Goal: Task Accomplishment & Management: Use online tool/utility

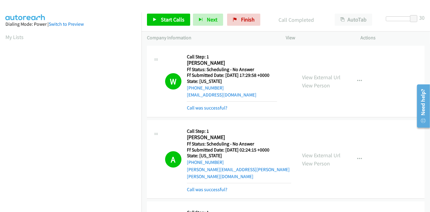
scroll to position [128, 0]
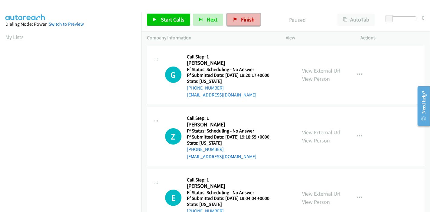
click at [241, 18] on span "Finish" at bounding box center [248, 19] width 14 height 7
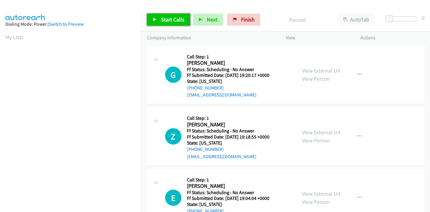
click at [167, 19] on span "Start Calls" at bounding box center [173, 19] width 24 height 7
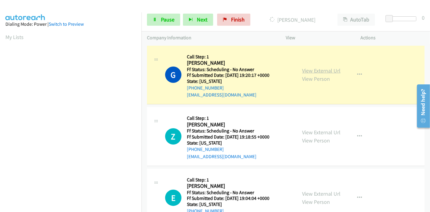
click at [303, 72] on link "View External Url" at bounding box center [321, 70] width 38 height 7
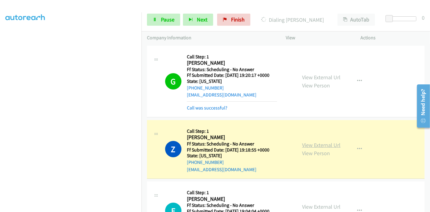
click at [328, 144] on link "View External Url" at bounding box center [321, 145] width 38 height 7
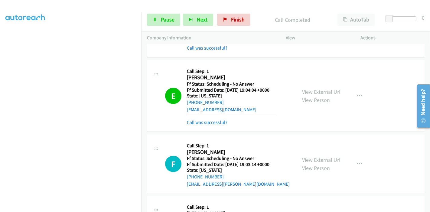
click at [316, 84] on div "View External Url View Person View External Url Email Schedule/Manage Callback …" at bounding box center [337, 96] width 81 height 61
click at [306, 92] on link "View External Url" at bounding box center [321, 91] width 38 height 7
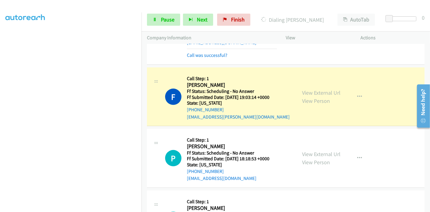
scroll to position [0, 0]
click at [316, 91] on link "View External Url" at bounding box center [321, 92] width 38 height 7
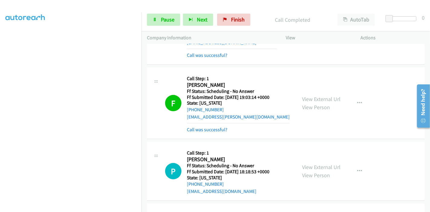
click at [308, 89] on div "View External Url View Person View External Url Email Schedule/Manage Callback …" at bounding box center [337, 103] width 81 height 61
click at [308, 99] on link "View External Url" at bounding box center [321, 99] width 38 height 7
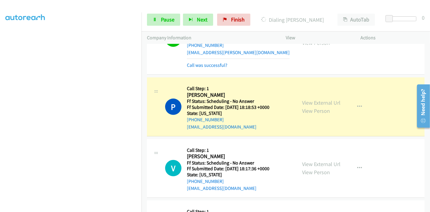
scroll to position [269, 0]
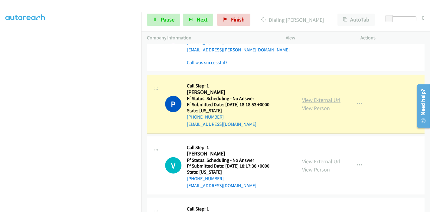
click at [327, 97] on link "View External Url" at bounding box center [321, 100] width 38 height 7
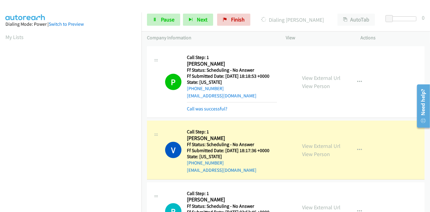
scroll to position [336, 0]
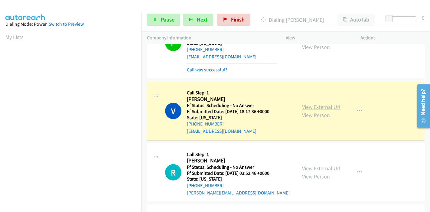
click at [320, 107] on link "View External Url" at bounding box center [321, 107] width 38 height 7
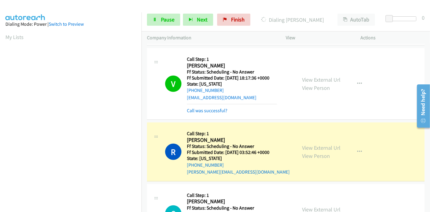
scroll to position [404, 0]
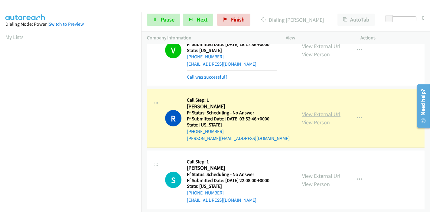
click at [334, 112] on link "View External Url" at bounding box center [321, 114] width 38 height 7
click at [312, 113] on link "View External Url" at bounding box center [321, 114] width 38 height 7
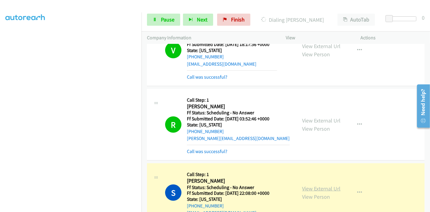
click at [309, 187] on link "View External Url" at bounding box center [321, 188] width 38 height 7
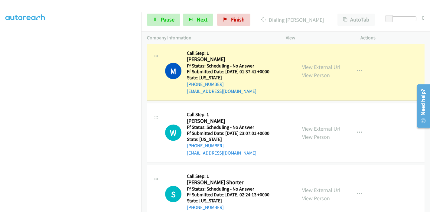
scroll to position [605, 0]
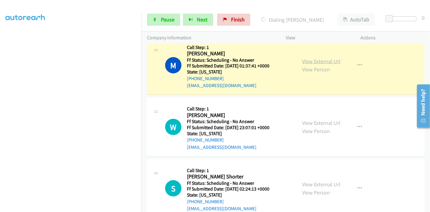
click at [322, 61] on link "View External Url" at bounding box center [321, 61] width 38 height 7
drag, startPoint x: 159, startPoint y: 15, endPoint x: 135, endPoint y: 44, distance: 37.0
click at [159, 15] on link "Pause" at bounding box center [163, 20] width 33 height 12
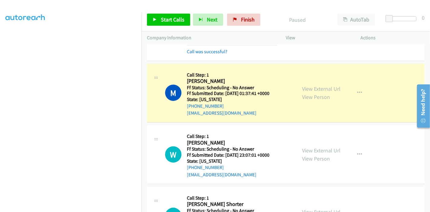
scroll to position [128, 0]
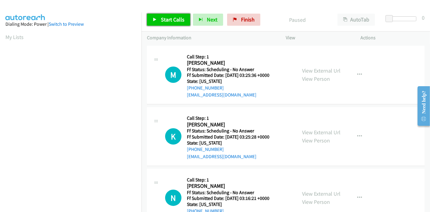
click at [170, 20] on span "Start Calls" at bounding box center [173, 19] width 24 height 7
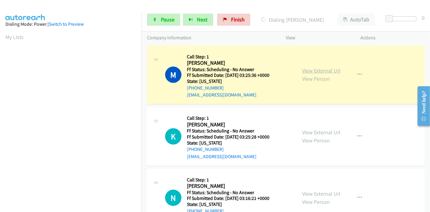
click at [309, 69] on link "View External Url" at bounding box center [321, 70] width 38 height 7
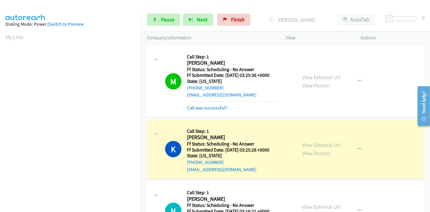
scroll to position [67, 0]
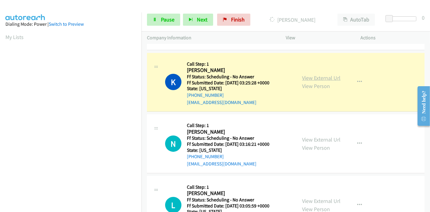
click at [323, 77] on link "View External Url" at bounding box center [321, 77] width 38 height 7
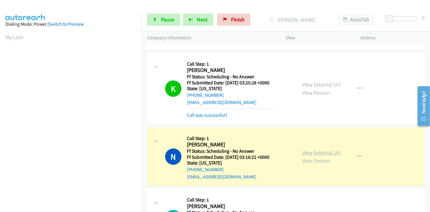
click at [303, 151] on link "View External Url" at bounding box center [321, 152] width 38 height 7
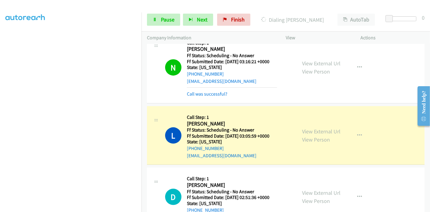
scroll to position [202, 0]
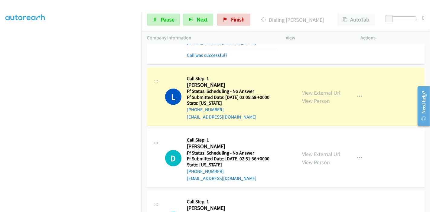
click at [332, 93] on link "View External Url" at bounding box center [321, 92] width 38 height 7
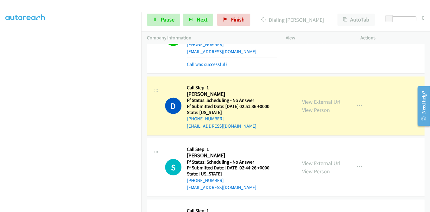
scroll to position [269, 0]
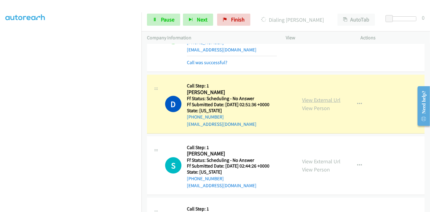
click at [306, 101] on link "View External Url" at bounding box center [321, 100] width 38 height 7
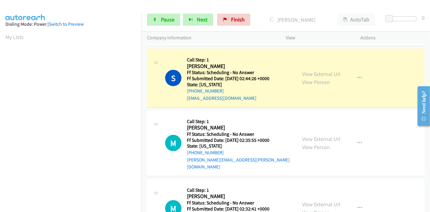
scroll to position [370, 0]
click at [327, 72] on link "View External Url" at bounding box center [321, 73] width 38 height 7
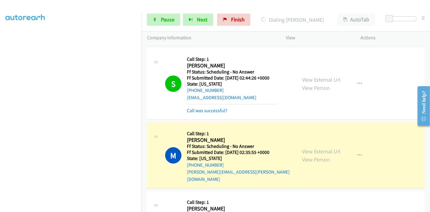
scroll to position [128, 0]
click at [309, 148] on link "View External Url" at bounding box center [321, 151] width 38 height 7
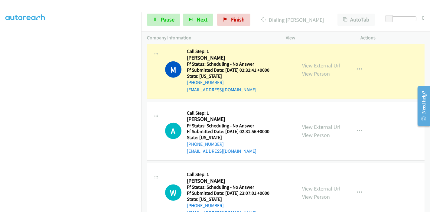
scroll to position [538, 0]
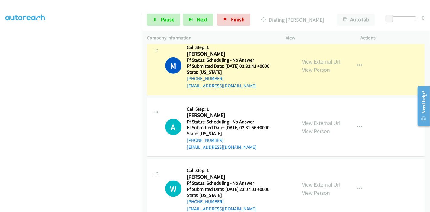
click at [313, 58] on link "View External Url" at bounding box center [321, 61] width 38 height 7
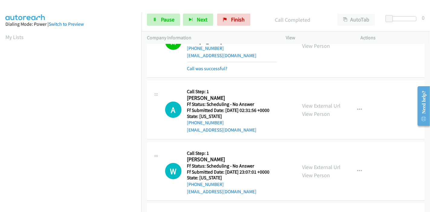
scroll to position [605, 0]
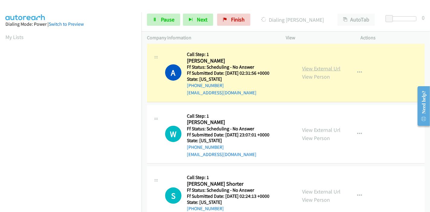
click at [314, 65] on link "View External Url" at bounding box center [321, 68] width 38 height 7
click at [163, 22] on span "Pause" at bounding box center [168, 19] width 14 height 7
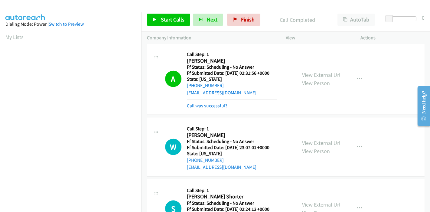
scroll to position [128, 0]
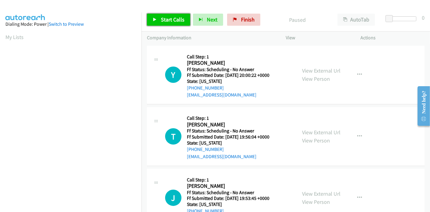
click at [167, 20] on span "Start Calls" at bounding box center [173, 19] width 24 height 7
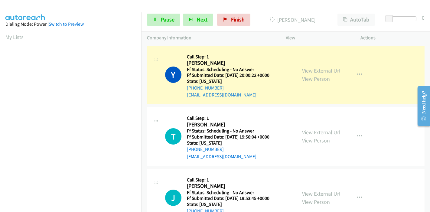
click at [320, 68] on link "View External Url" at bounding box center [321, 70] width 38 height 7
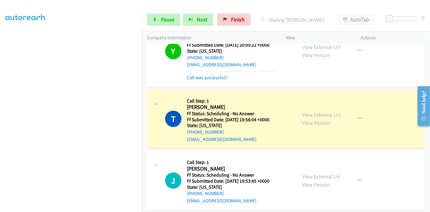
scroll to position [67, 0]
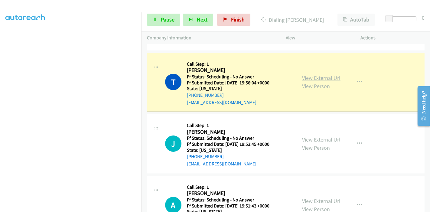
click at [324, 78] on link "View External Url" at bounding box center [321, 77] width 38 height 7
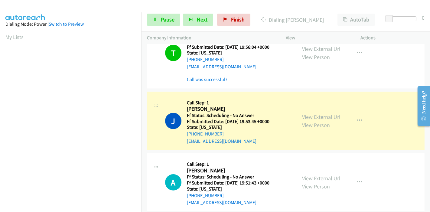
scroll to position [134, 0]
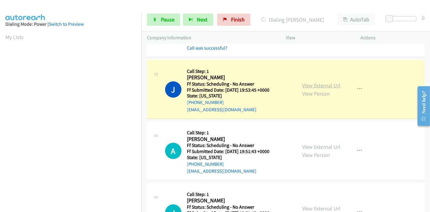
click at [305, 86] on link "View External Url" at bounding box center [321, 85] width 38 height 7
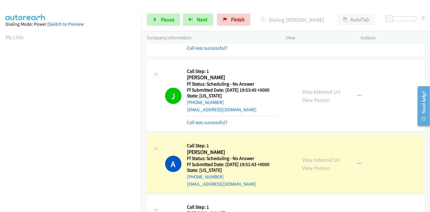
scroll to position [128, 0]
click at [306, 159] on link "View External Url" at bounding box center [321, 160] width 38 height 7
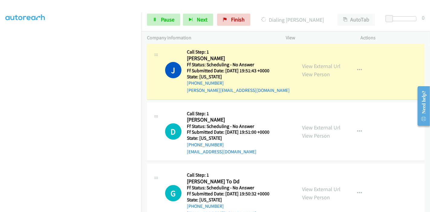
scroll to position [0, 0]
click at [318, 67] on link "View External Url" at bounding box center [321, 66] width 38 height 7
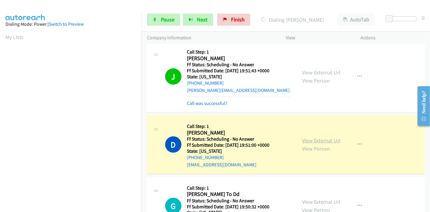
scroll to position [128, 0]
click at [306, 140] on link "View External Url" at bounding box center [321, 140] width 38 height 7
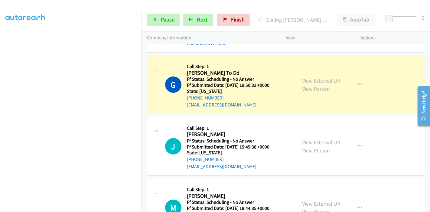
click at [313, 80] on link "View External Url" at bounding box center [321, 80] width 38 height 7
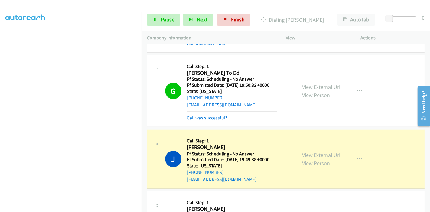
scroll to position [504, 0]
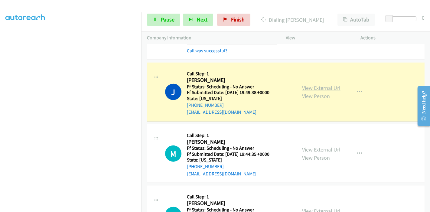
click at [329, 87] on link "View External Url" at bounding box center [321, 87] width 38 height 7
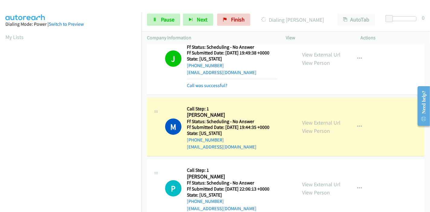
scroll to position [572, 0]
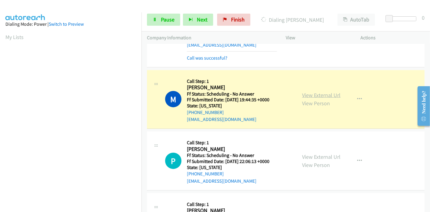
click at [328, 92] on link "View External Url" at bounding box center [321, 95] width 38 height 7
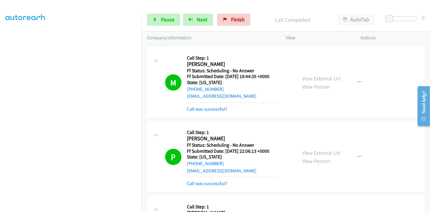
scroll to position [605, 0]
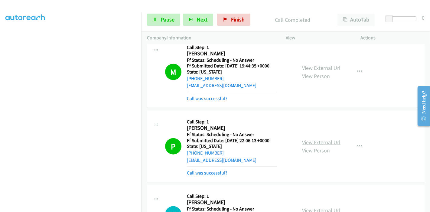
click at [303, 139] on link "View External Url" at bounding box center [321, 142] width 38 height 7
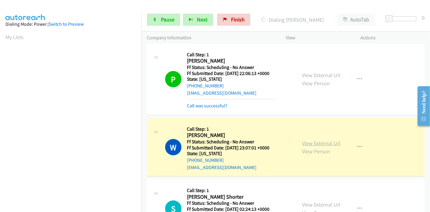
scroll to position [128, 0]
click at [313, 141] on link "View External Url" at bounding box center [321, 143] width 38 height 7
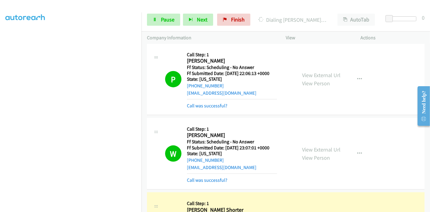
scroll to position [740, 0]
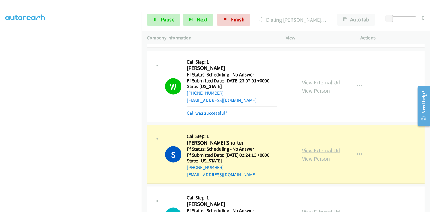
click at [309, 147] on link "View External Url" at bounding box center [321, 150] width 38 height 7
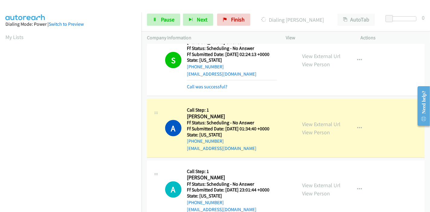
scroll to position [128, 0]
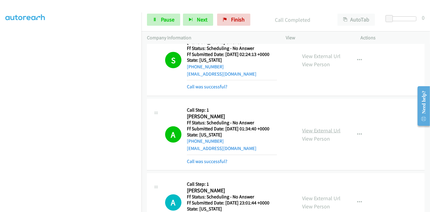
click at [316, 130] on link "View External Url" at bounding box center [321, 130] width 38 height 7
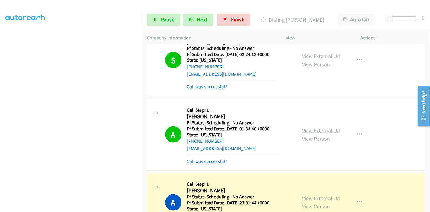
scroll to position [975, 0]
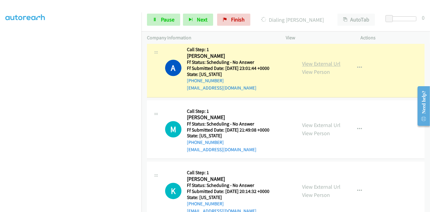
click at [333, 64] on link "View External Url" at bounding box center [321, 64] width 38 height 7
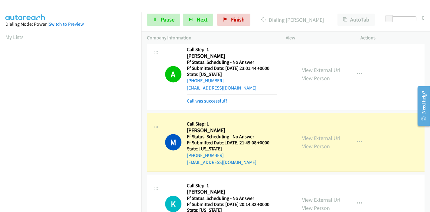
scroll to position [128, 0]
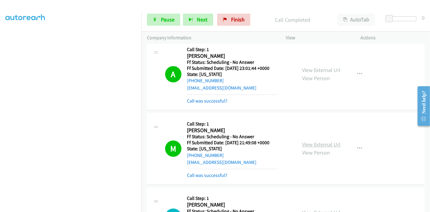
click at [313, 143] on link "View External Url" at bounding box center [321, 144] width 38 height 7
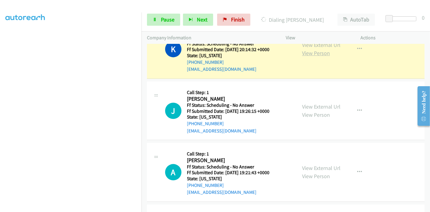
scroll to position [1076, 0]
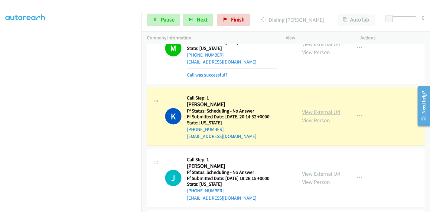
click at [310, 111] on link "View External Url" at bounding box center [321, 112] width 38 height 7
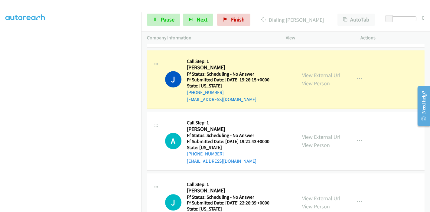
scroll to position [1177, 0]
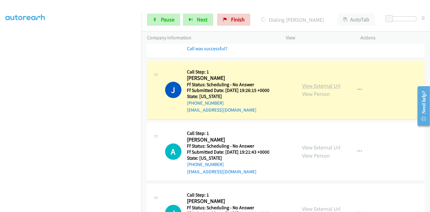
click at [314, 82] on link "View External Url" at bounding box center [321, 85] width 38 height 7
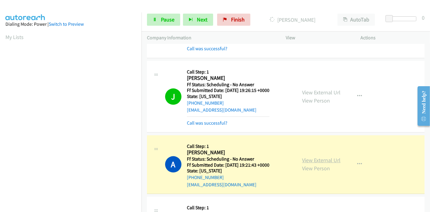
click at [310, 157] on link "View External Url" at bounding box center [321, 160] width 38 height 7
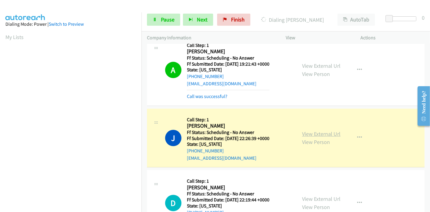
scroll to position [128, 0]
click at [315, 130] on link "View External Url" at bounding box center [321, 133] width 38 height 7
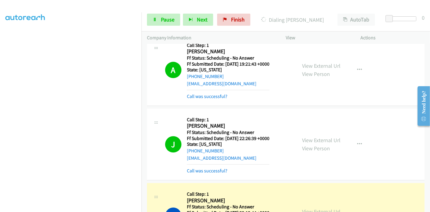
scroll to position [1379, 0]
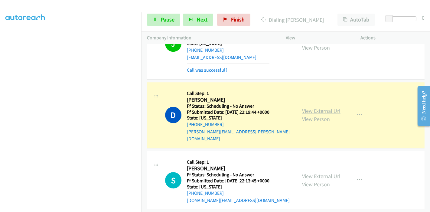
click at [308, 107] on link "View External Url" at bounding box center [321, 110] width 38 height 7
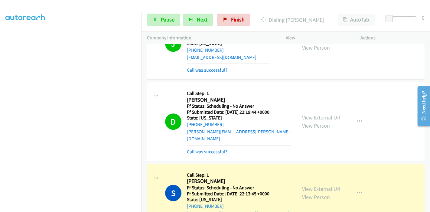
scroll to position [0, 0]
click at [311, 186] on link "View External Url" at bounding box center [321, 189] width 38 height 7
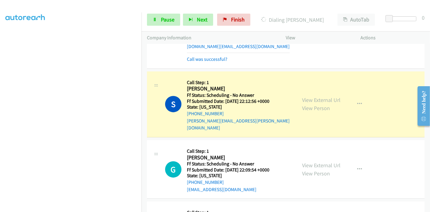
scroll to position [1547, 0]
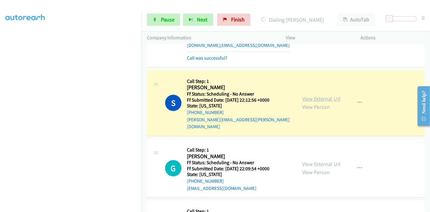
click at [334, 95] on link "View External Url" at bounding box center [321, 98] width 38 height 7
click at [161, 19] on span "Pause" at bounding box center [168, 19] width 14 height 7
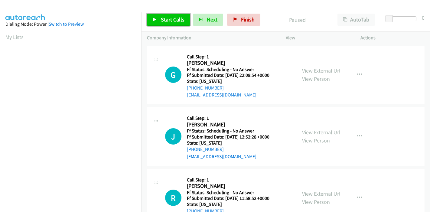
click at [163, 21] on span "Start Calls" at bounding box center [173, 19] width 24 height 7
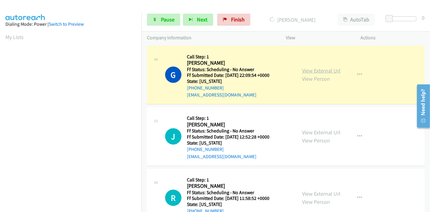
click at [309, 71] on link "View External Url" at bounding box center [321, 70] width 38 height 7
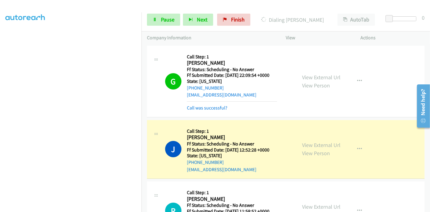
scroll to position [67, 0]
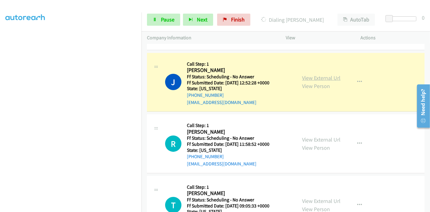
click at [302, 76] on link "View External Url" at bounding box center [321, 77] width 38 height 7
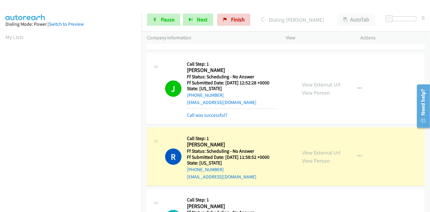
scroll to position [134, 0]
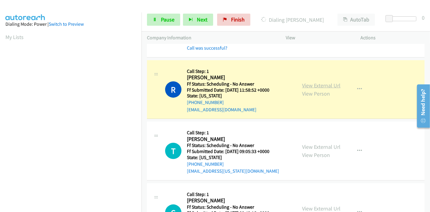
click at [328, 86] on link "View External Url" at bounding box center [321, 85] width 38 height 7
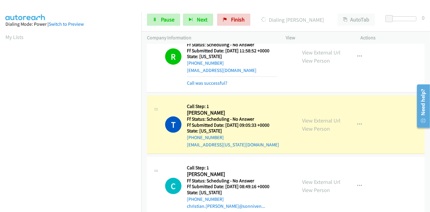
scroll to position [168, 0]
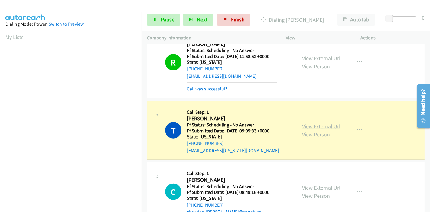
click at [333, 124] on link "View External Url" at bounding box center [321, 126] width 38 height 7
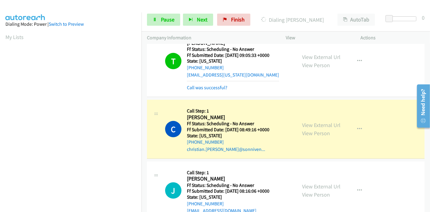
scroll to position [303, 0]
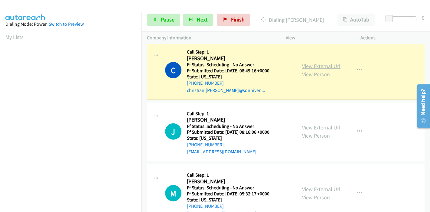
click at [305, 66] on link "View External Url" at bounding box center [321, 66] width 38 height 7
click at [259, 83] on div "[PHONE_NUMBER]" at bounding box center [232, 83] width 90 height 7
click at [165, 17] on span "Pause" at bounding box center [168, 19] width 14 height 7
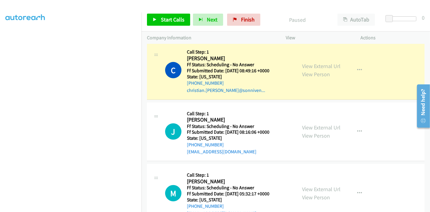
scroll to position [0, 0]
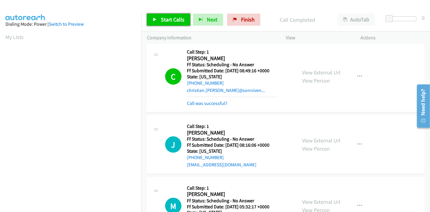
click at [162, 19] on span "Start Calls" at bounding box center [173, 19] width 24 height 7
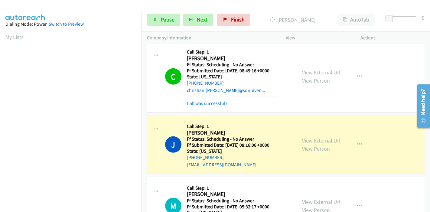
click at [332, 140] on link "View External Url" at bounding box center [321, 140] width 38 height 7
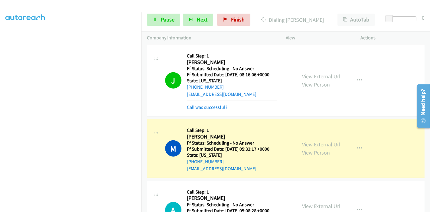
scroll to position [437, 0]
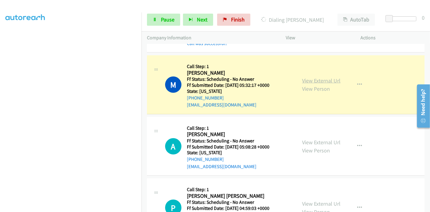
click at [334, 78] on link "View External Url" at bounding box center [321, 80] width 38 height 7
click at [309, 77] on link "View External Url" at bounding box center [321, 80] width 38 height 7
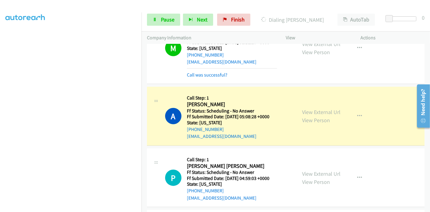
scroll to position [504, 0]
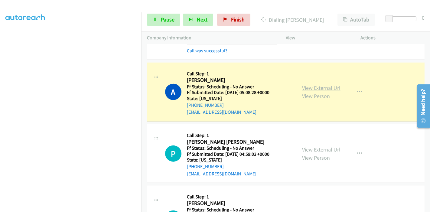
click at [303, 87] on link "View External Url" at bounding box center [321, 87] width 38 height 7
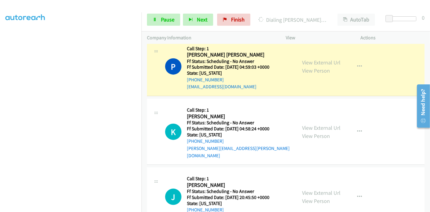
scroll to position [605, 0]
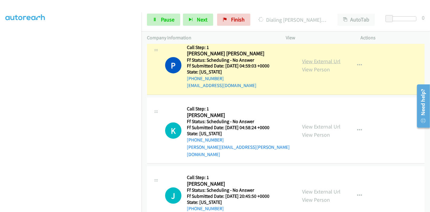
click at [326, 60] on link "View External Url" at bounding box center [321, 61] width 38 height 7
click at [170, 18] on span "Pause" at bounding box center [168, 19] width 14 height 7
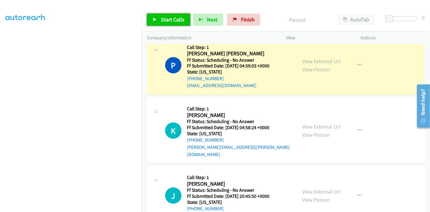
click at [170, 20] on span "Start Calls" at bounding box center [173, 19] width 24 height 7
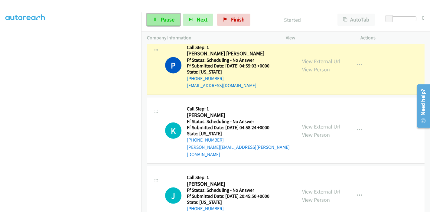
click at [170, 20] on span "Pause" at bounding box center [168, 19] width 14 height 7
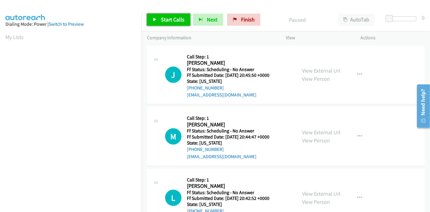
click at [158, 18] on link "Start Calls" at bounding box center [168, 20] width 43 height 12
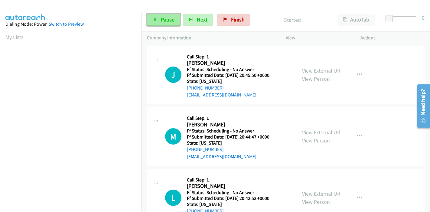
click at [160, 16] on link "Pause" at bounding box center [163, 20] width 33 height 12
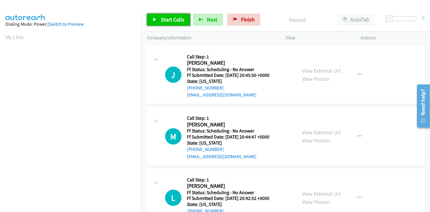
click at [160, 16] on link "Start Calls" at bounding box center [168, 20] width 43 height 12
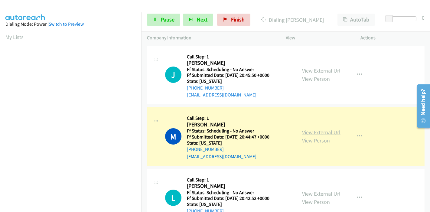
scroll to position [128, 0]
click at [312, 132] on link "View External Url" at bounding box center [321, 132] width 38 height 7
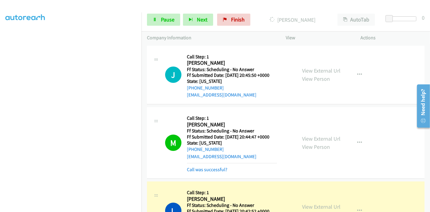
scroll to position [101, 0]
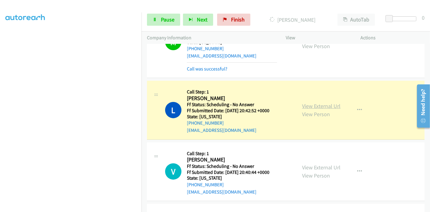
click at [334, 106] on link "View External Url" at bounding box center [321, 106] width 38 height 7
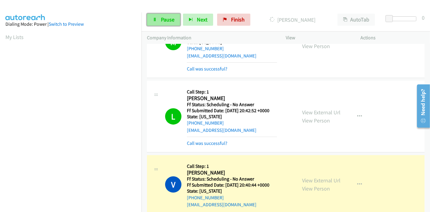
click at [160, 19] on link "Pause" at bounding box center [163, 20] width 33 height 12
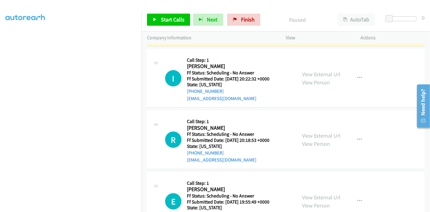
scroll to position [168, 0]
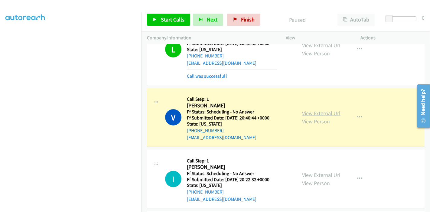
click at [309, 111] on link "View External Url" at bounding box center [321, 113] width 38 height 7
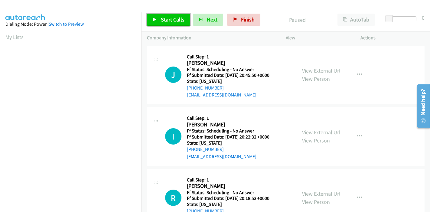
click at [170, 25] on link "Start Calls" at bounding box center [168, 20] width 43 height 12
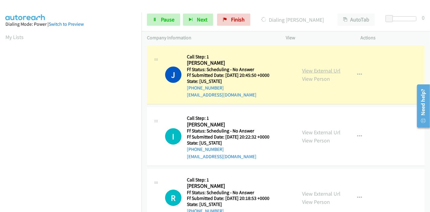
click at [332, 72] on link "View External Url" at bounding box center [321, 70] width 38 height 7
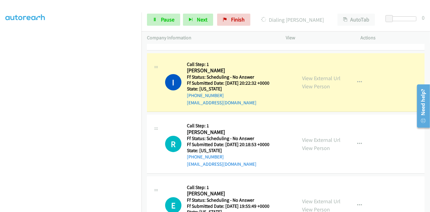
scroll to position [67, 0]
click at [302, 78] on link "View External Url" at bounding box center [321, 77] width 38 height 7
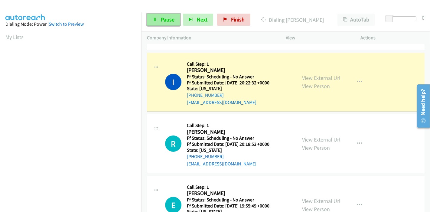
click at [170, 18] on span "Pause" at bounding box center [168, 19] width 14 height 7
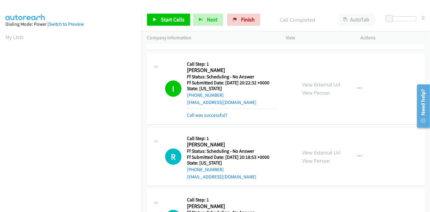
scroll to position [67, 0]
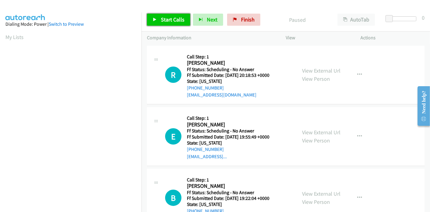
click at [171, 15] on link "Start Calls" at bounding box center [168, 20] width 43 height 12
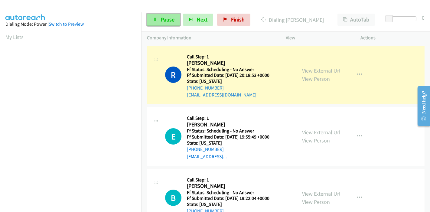
click at [166, 21] on span "Pause" at bounding box center [168, 19] width 14 height 7
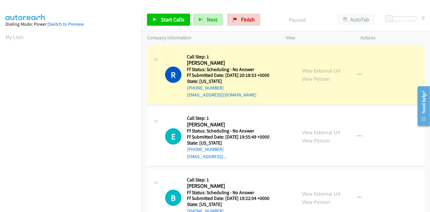
scroll to position [128, 0]
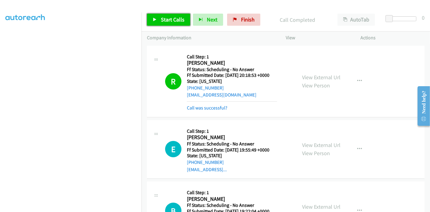
click at [163, 19] on span "Start Calls" at bounding box center [173, 19] width 24 height 7
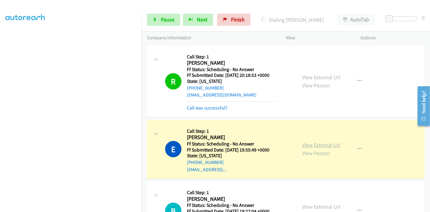
click at [321, 147] on link "View External Url" at bounding box center [321, 145] width 38 height 7
click at [169, 18] on span "Pause" at bounding box center [168, 19] width 14 height 7
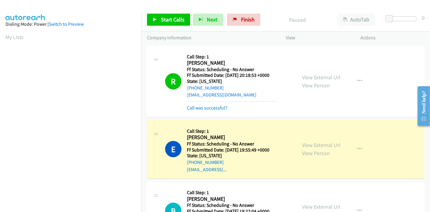
scroll to position [128, 0]
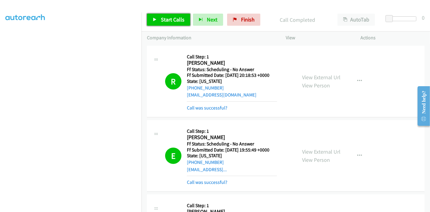
click at [162, 23] on span "Start Calls" at bounding box center [173, 19] width 24 height 7
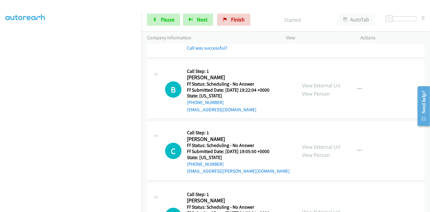
scroll to position [94, 0]
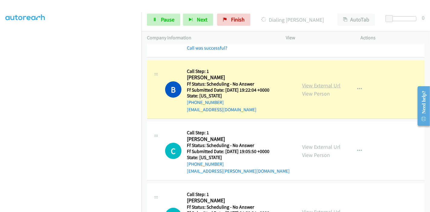
click at [309, 86] on link "View External Url" at bounding box center [321, 85] width 38 height 7
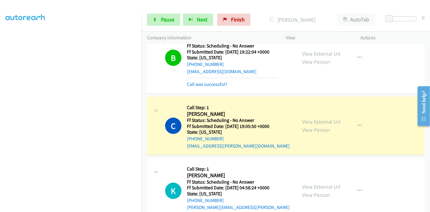
scroll to position [202, 0]
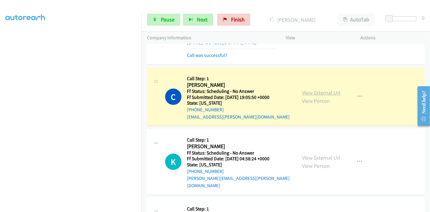
click at [327, 92] on link "View External Url" at bounding box center [321, 92] width 38 height 7
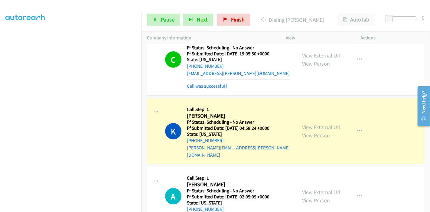
scroll to position [303, 0]
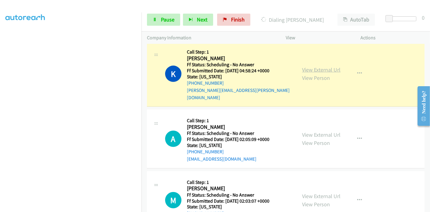
click at [332, 67] on link "View External Url" at bounding box center [321, 69] width 38 height 7
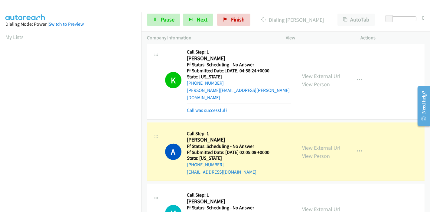
scroll to position [370, 0]
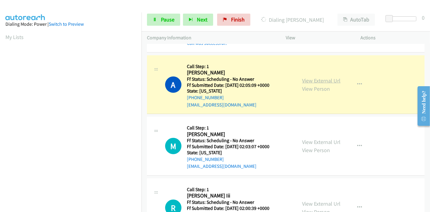
click at [310, 77] on link "View External Url" at bounding box center [321, 80] width 38 height 7
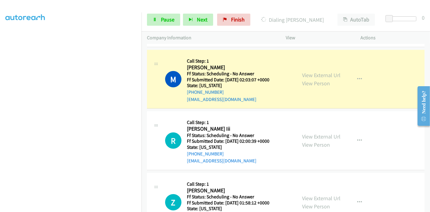
scroll to position [0, 0]
click at [308, 72] on link "View External Url" at bounding box center [321, 75] width 38 height 7
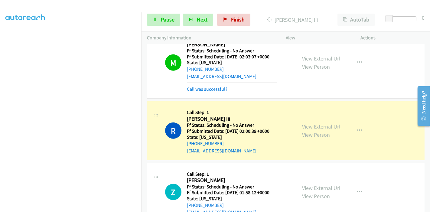
scroll to position [483, 0]
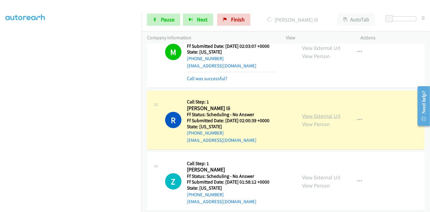
click at [312, 113] on link "View External Url" at bounding box center [321, 116] width 38 height 7
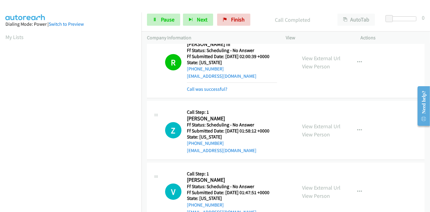
scroll to position [585, 0]
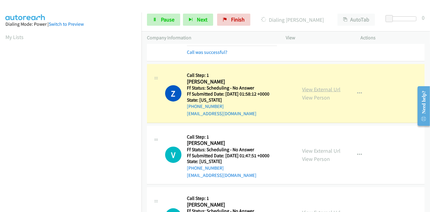
click at [322, 86] on link "View External Url" at bounding box center [321, 89] width 38 height 7
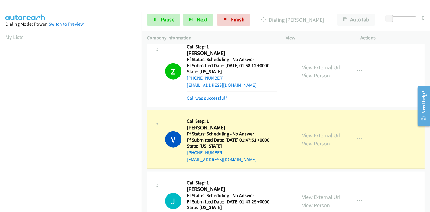
scroll to position [652, 0]
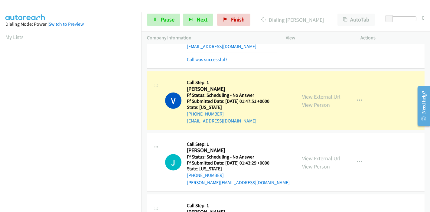
click at [305, 93] on link "View External Url" at bounding box center [321, 96] width 38 height 7
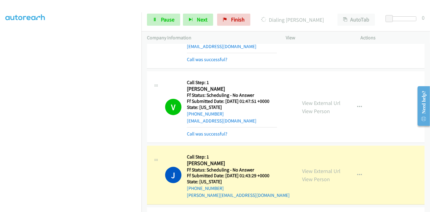
scroll to position [0, 0]
click at [322, 168] on link "View External Url" at bounding box center [321, 171] width 38 height 7
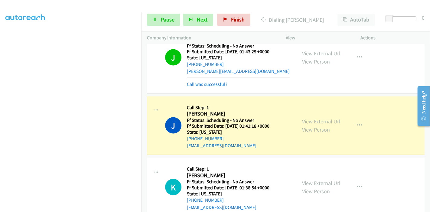
scroll to position [786, 0]
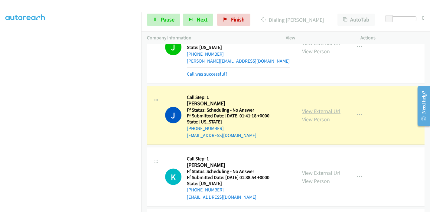
click at [315, 108] on link "View External Url" at bounding box center [321, 111] width 38 height 7
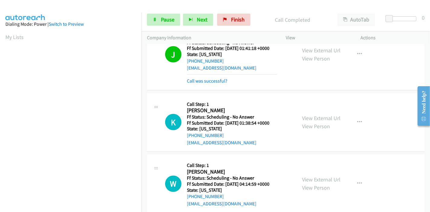
scroll to position [887, 0]
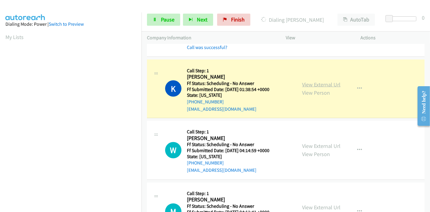
click at [320, 81] on link "View External Url" at bounding box center [321, 84] width 38 height 7
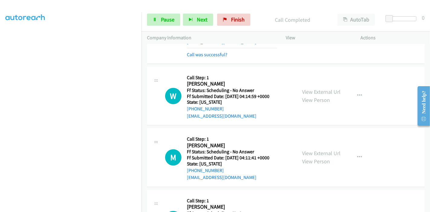
scroll to position [94, 0]
click at [407, 37] on p "Actions" at bounding box center [393, 37] width 64 height 7
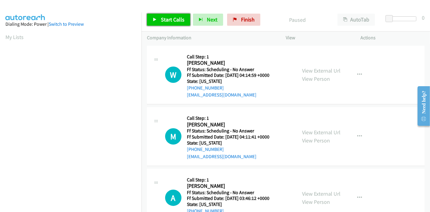
click at [178, 21] on span "Start Calls" at bounding box center [173, 19] width 24 height 7
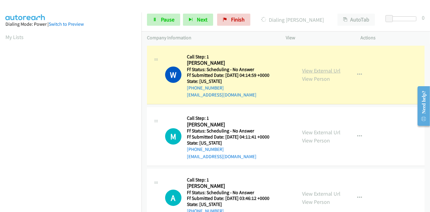
click at [308, 69] on link "View External Url" at bounding box center [321, 70] width 38 height 7
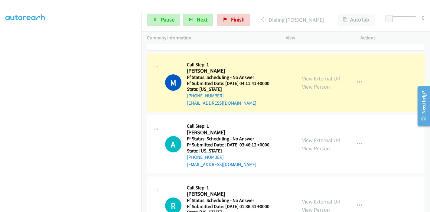
scroll to position [67, 0]
click at [310, 76] on link "View External Url" at bounding box center [321, 77] width 38 height 7
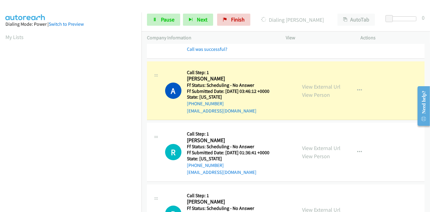
scroll to position [134, 0]
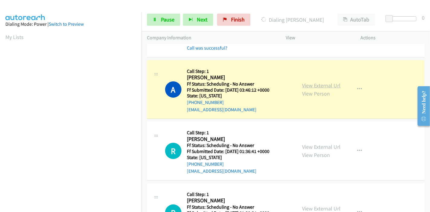
click at [303, 86] on link "View External Url" at bounding box center [321, 85] width 38 height 7
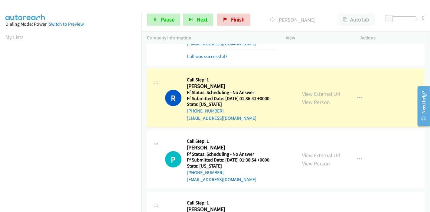
scroll to position [202, 0]
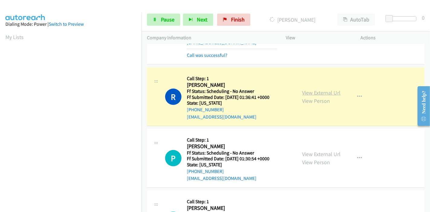
click at [309, 91] on link "View External Url" at bounding box center [321, 92] width 38 height 7
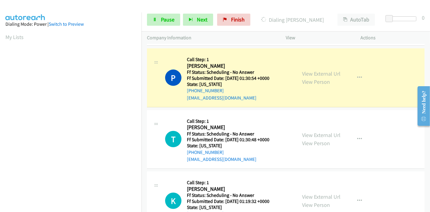
scroll to position [303, 0]
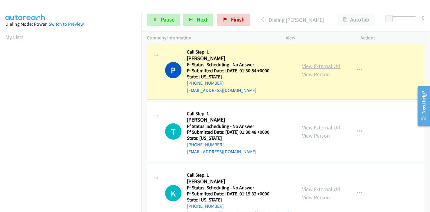
click at [328, 63] on link "View External Url" at bounding box center [321, 66] width 38 height 7
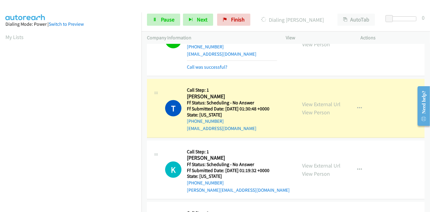
scroll to position [370, 0]
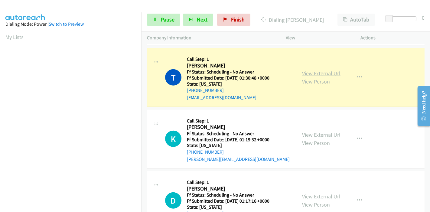
click at [332, 75] on link "View External Url" at bounding box center [321, 73] width 38 height 7
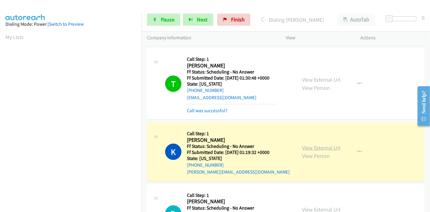
click at [309, 145] on link "View External Url" at bounding box center [321, 147] width 38 height 7
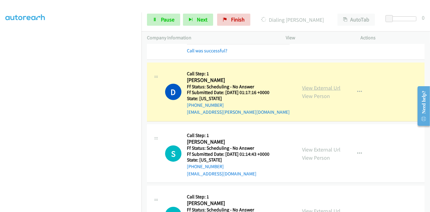
click at [328, 85] on link "View External Url" at bounding box center [321, 87] width 38 height 7
click at [162, 18] on span "Pause" at bounding box center [168, 19] width 14 height 7
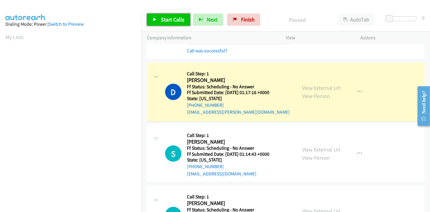
click at [162, 18] on span "Start Calls" at bounding box center [173, 19] width 24 height 7
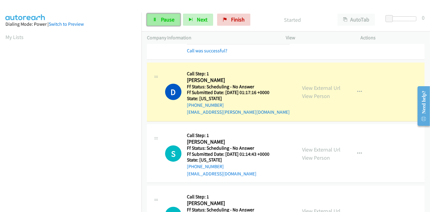
scroll to position [128, 0]
click at [162, 18] on span "Pause" at bounding box center [168, 19] width 14 height 7
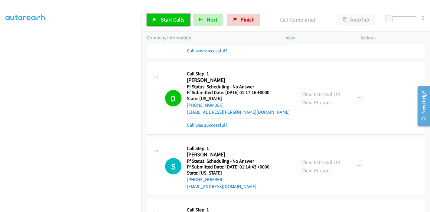
click at [163, 17] on span "Start Calls" at bounding box center [173, 19] width 24 height 7
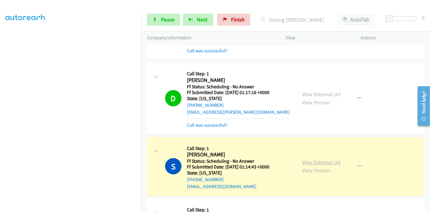
click at [315, 160] on link "View External Url" at bounding box center [321, 162] width 38 height 7
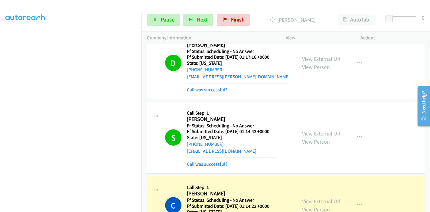
scroll to position [605, 0]
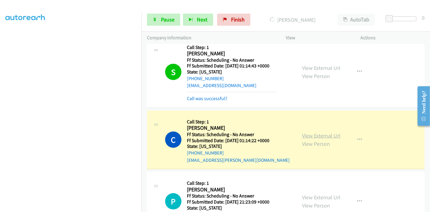
click at [332, 133] on link "View External Url" at bounding box center [321, 135] width 38 height 7
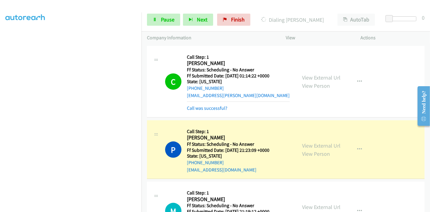
scroll to position [706, 0]
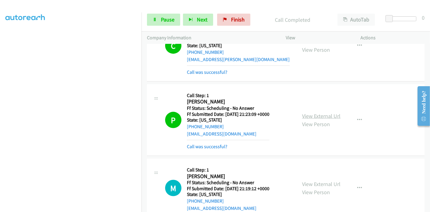
click at [311, 114] on link "View External Url" at bounding box center [321, 116] width 38 height 7
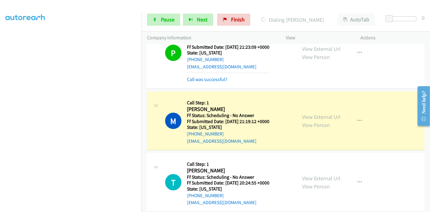
scroll to position [740, 0]
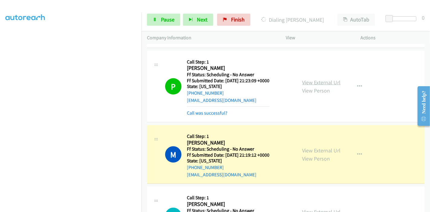
click at [315, 79] on link "View External Url" at bounding box center [321, 82] width 38 height 7
click at [317, 150] on link "View External Url" at bounding box center [321, 150] width 38 height 7
click at [159, 16] on link "Pause" at bounding box center [163, 20] width 33 height 12
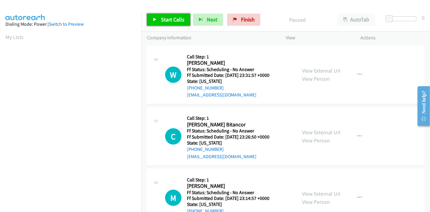
click at [164, 25] on link "Start Calls" at bounding box center [168, 20] width 43 height 12
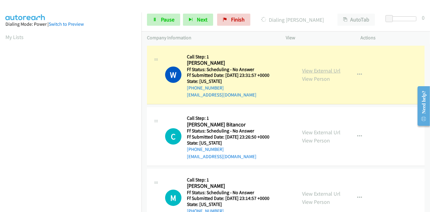
click at [321, 70] on link "View External Url" at bounding box center [321, 70] width 38 height 7
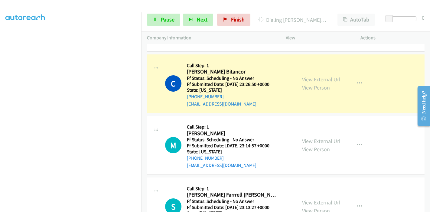
scroll to position [67, 0]
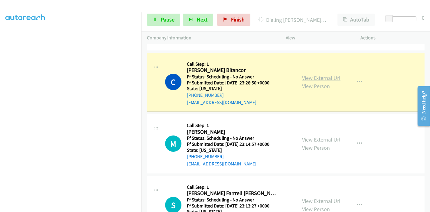
click at [325, 77] on link "View External Url" at bounding box center [321, 77] width 38 height 7
click at [163, 20] on span "Pause" at bounding box center [168, 19] width 14 height 7
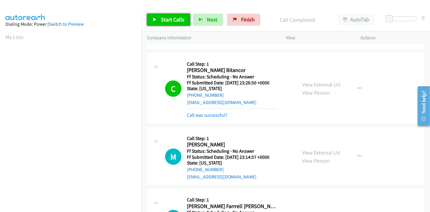
click at [176, 21] on span "Start Calls" at bounding box center [173, 19] width 24 height 7
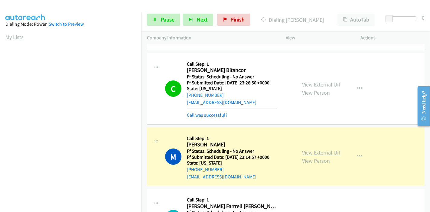
click at [323, 153] on link "View External Url" at bounding box center [321, 152] width 38 height 7
click at [161, 18] on span "Pause" at bounding box center [168, 19] width 14 height 7
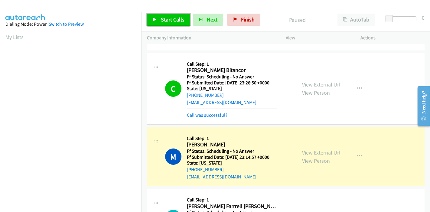
click at [170, 21] on span "Start Calls" at bounding box center [173, 19] width 24 height 7
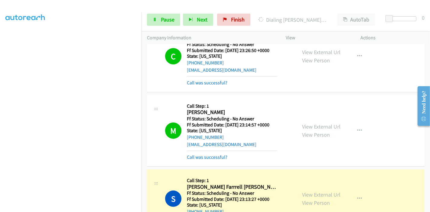
scroll to position [134, 0]
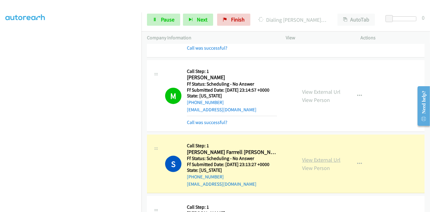
click at [308, 160] on link "View External Url" at bounding box center [321, 160] width 38 height 7
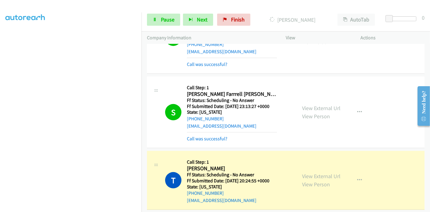
scroll to position [235, 0]
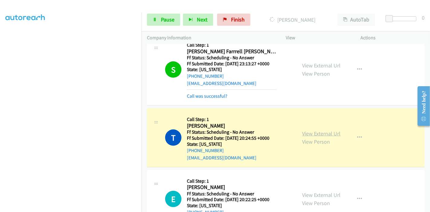
click at [337, 130] on link "View External Url" at bounding box center [321, 133] width 38 height 7
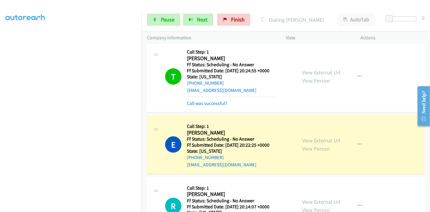
scroll to position [336, 0]
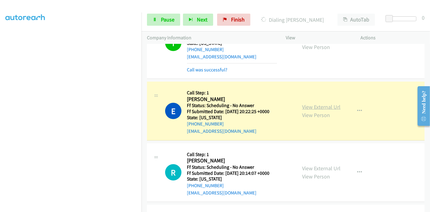
click at [320, 107] on link "View External Url" at bounding box center [321, 107] width 38 height 7
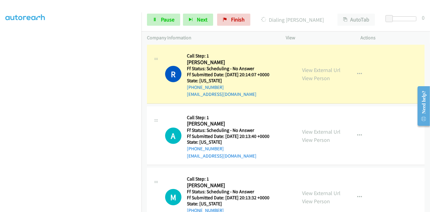
scroll to position [437, 0]
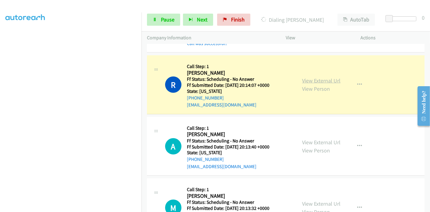
click at [328, 77] on link "View External Url" at bounding box center [321, 80] width 38 height 7
click at [161, 21] on span "Pause" at bounding box center [168, 19] width 14 height 7
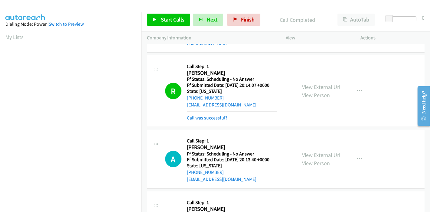
scroll to position [128, 0]
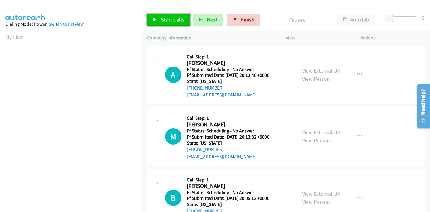
click at [164, 15] on link "Start Calls" at bounding box center [168, 20] width 43 height 12
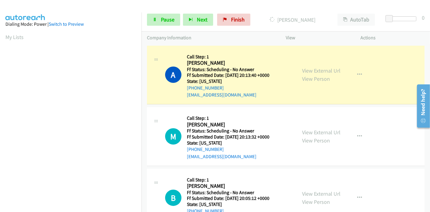
scroll to position [128, 0]
click at [304, 71] on link "View External Url" at bounding box center [321, 70] width 38 height 7
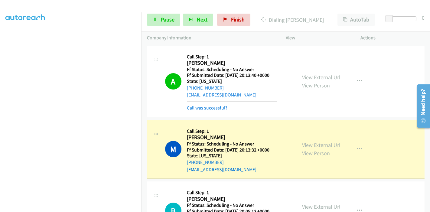
scroll to position [67, 0]
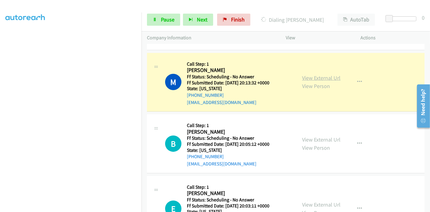
click at [331, 77] on link "View External Url" at bounding box center [321, 77] width 38 height 7
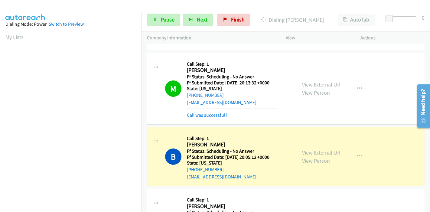
scroll to position [128, 0]
click at [315, 150] on link "View External Url" at bounding box center [321, 152] width 38 height 7
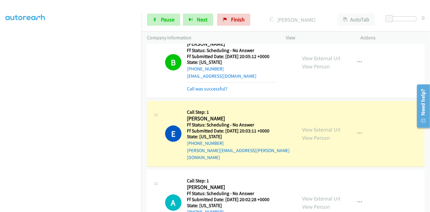
scroll to position [235, 0]
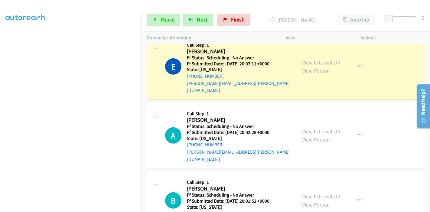
click at [329, 60] on link "View External Url" at bounding box center [321, 62] width 38 height 7
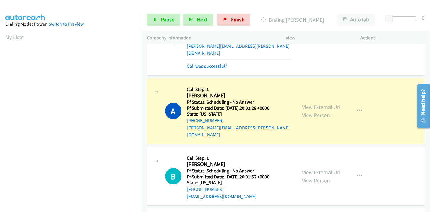
scroll to position [303, 0]
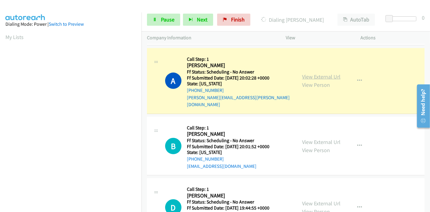
click at [320, 73] on link "View External Url" at bounding box center [321, 76] width 38 height 7
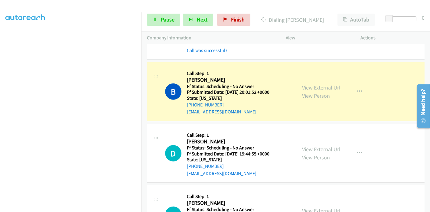
scroll to position [128, 0]
click at [315, 84] on link "View External Url" at bounding box center [321, 87] width 38 height 7
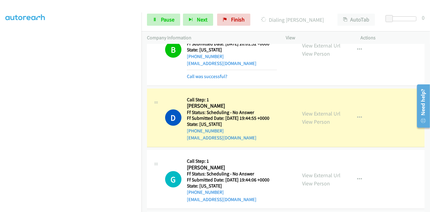
scroll to position [437, 0]
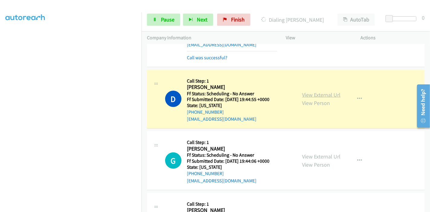
click at [306, 91] on link "View External Url" at bounding box center [321, 94] width 38 height 7
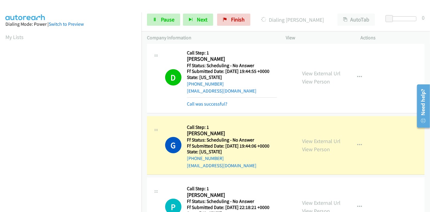
scroll to position [504, 0]
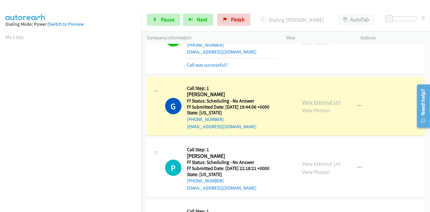
click at [324, 99] on link "View External Url" at bounding box center [321, 102] width 38 height 7
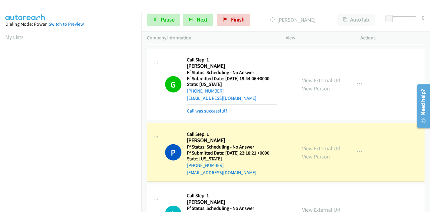
scroll to position [572, 0]
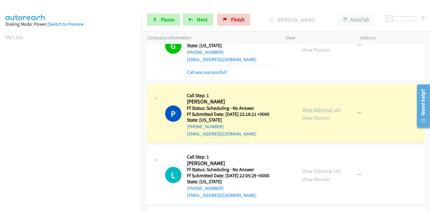
click at [302, 106] on link "View External Url" at bounding box center [321, 109] width 38 height 7
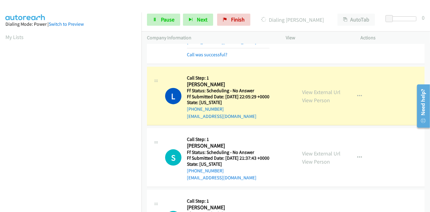
scroll to position [673, 0]
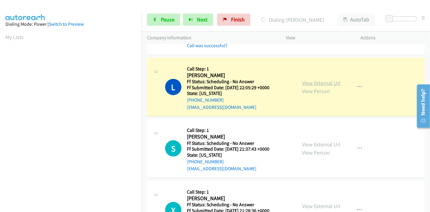
click at [320, 80] on link "View External Url" at bounding box center [321, 83] width 38 height 7
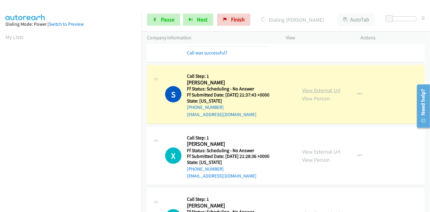
scroll to position [128, 0]
click at [309, 87] on link "View External Url" at bounding box center [321, 90] width 38 height 7
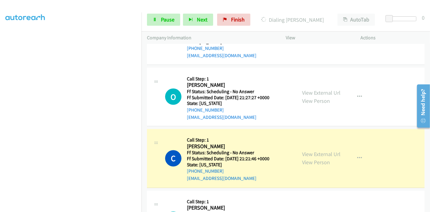
scroll to position [942, 0]
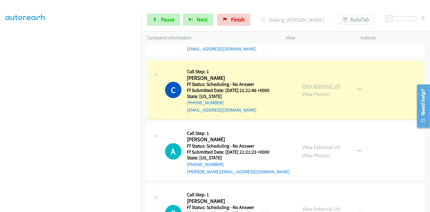
click at [318, 83] on link "View External Url" at bounding box center [321, 86] width 38 height 7
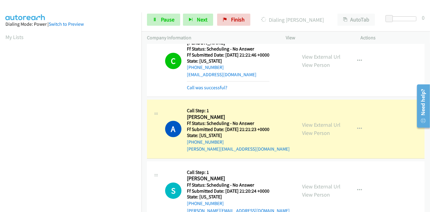
scroll to position [1009, 0]
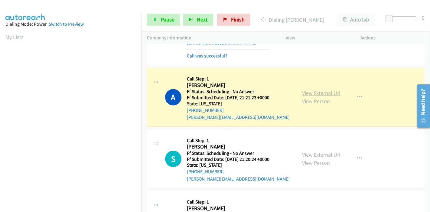
click at [310, 90] on link "View External Url" at bounding box center [321, 93] width 38 height 7
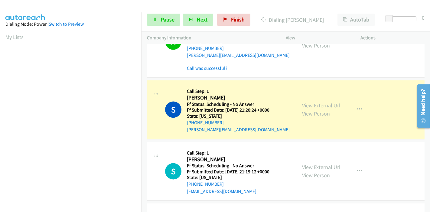
scroll to position [1076, 0]
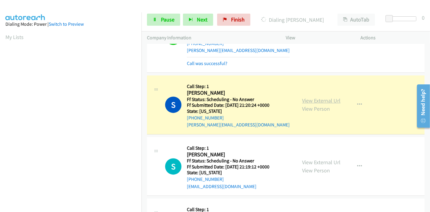
click at [320, 97] on link "View External Url" at bounding box center [321, 100] width 38 height 7
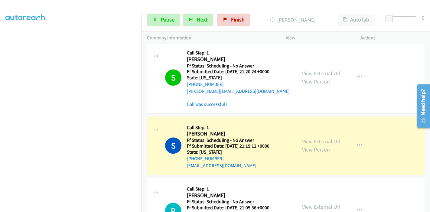
scroll to position [1143, 0]
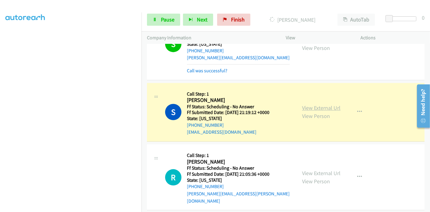
click at [320, 104] on link "View External Url" at bounding box center [321, 107] width 38 height 7
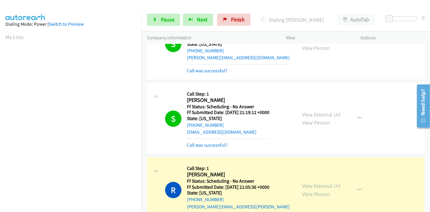
scroll to position [1211, 0]
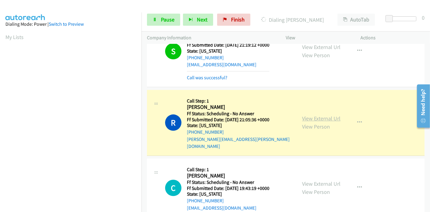
click at [303, 115] on link "View External Url" at bounding box center [321, 118] width 38 height 7
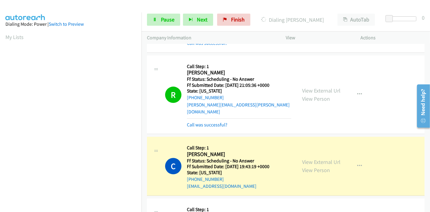
scroll to position [1278, 0]
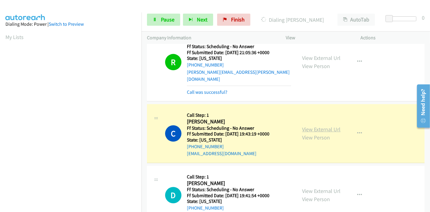
click at [316, 126] on link "View External Url" at bounding box center [321, 129] width 38 height 7
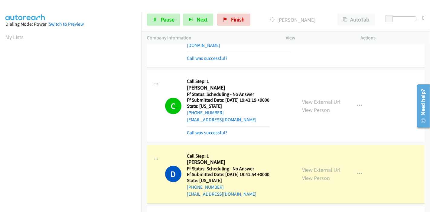
scroll to position [1379, 0]
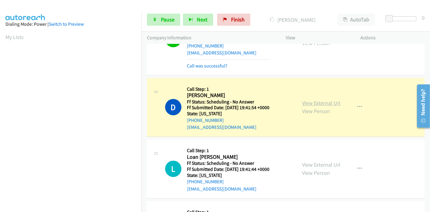
click at [328, 100] on link "View External Url" at bounding box center [321, 103] width 38 height 7
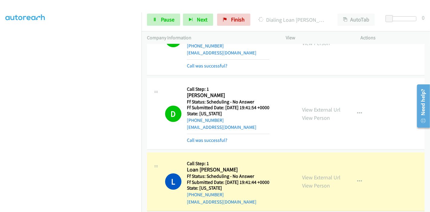
scroll to position [1446, 0]
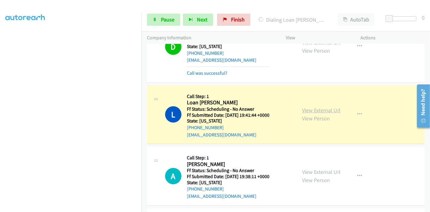
click at [321, 107] on link "View External Url" at bounding box center [321, 110] width 38 height 7
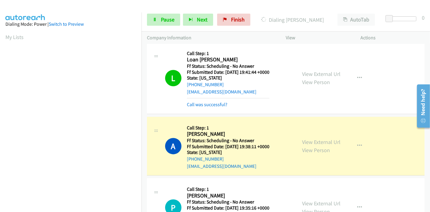
scroll to position [1514, 0]
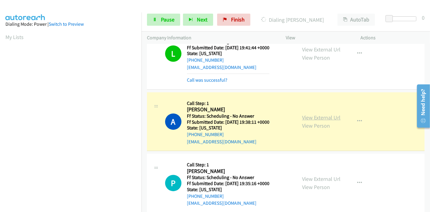
click at [308, 114] on link "View External Url" at bounding box center [321, 117] width 38 height 7
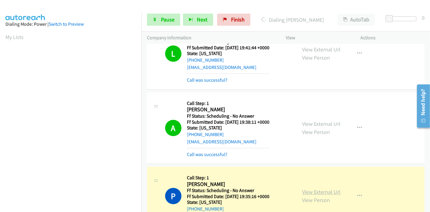
click at [318, 189] on link "View External Url" at bounding box center [321, 192] width 38 height 7
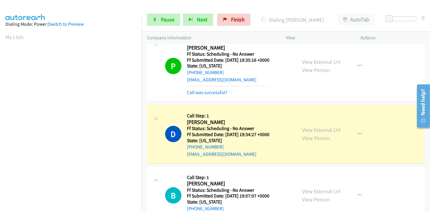
scroll to position [1682, 0]
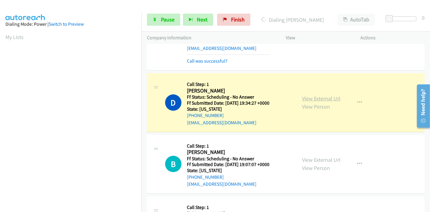
click at [333, 95] on link "View External Url" at bounding box center [321, 98] width 38 height 7
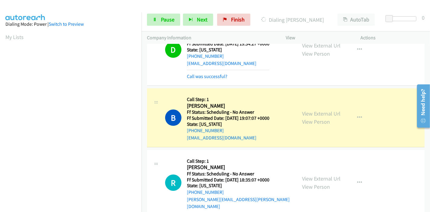
scroll to position [1749, 0]
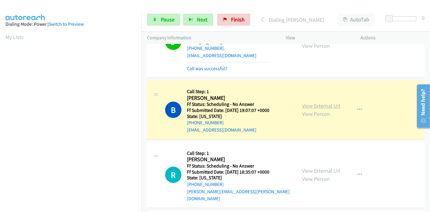
click at [326, 102] on link "View External Url" at bounding box center [321, 105] width 38 height 7
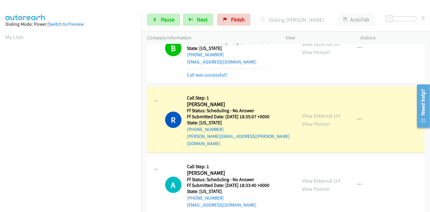
scroll to position [1850, 0]
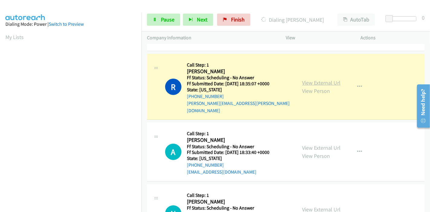
click at [335, 79] on link "View External Url" at bounding box center [321, 82] width 38 height 7
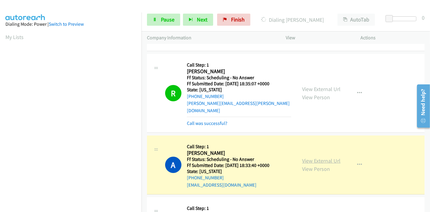
click at [307, 157] on link "View External Url" at bounding box center [321, 160] width 38 height 7
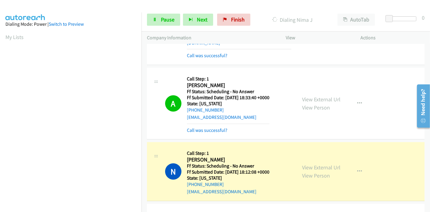
scroll to position [1951, 0]
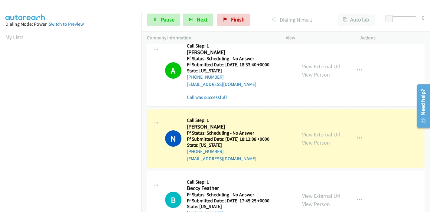
click at [313, 131] on link "View External Url" at bounding box center [321, 134] width 38 height 7
click at [165, 15] on link "Pause" at bounding box center [163, 20] width 33 height 12
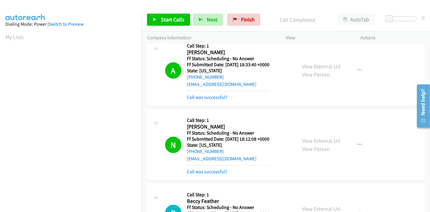
click at [334, 59] on div "View External Url View Person View External Url Email Schedule/Manage Callback …" at bounding box center [337, 70] width 81 height 61
click at [156, 17] on link "Start Calls" at bounding box center [168, 20] width 43 height 12
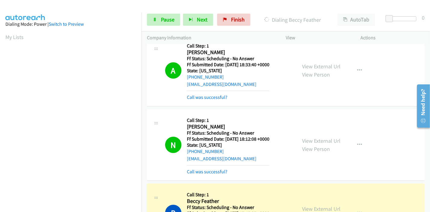
scroll to position [128, 0]
click at [312, 206] on link "View External Url" at bounding box center [321, 209] width 38 height 7
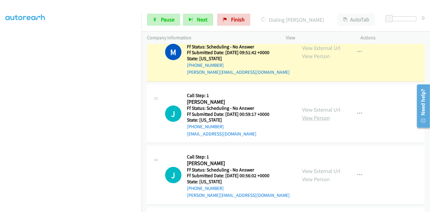
scroll to position [2119, 0]
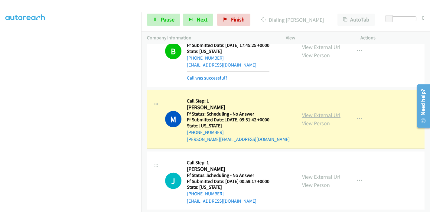
click at [317, 112] on link "View External Url" at bounding box center [321, 115] width 38 height 7
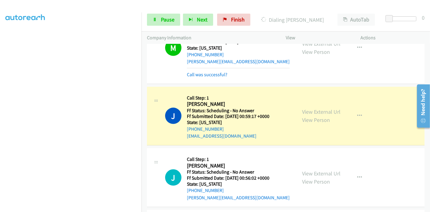
scroll to position [2186, 0]
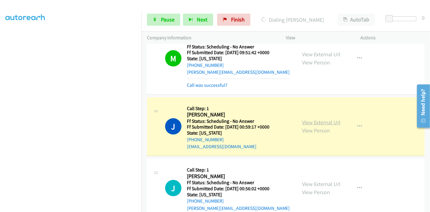
click at [313, 119] on link "View External Url" at bounding box center [321, 122] width 38 height 7
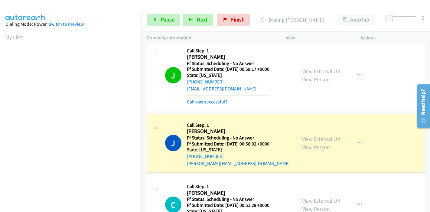
scroll to position [2287, 0]
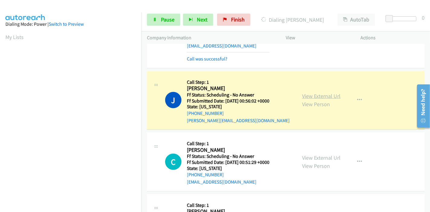
click at [305, 93] on link "View External Url" at bounding box center [321, 96] width 38 height 7
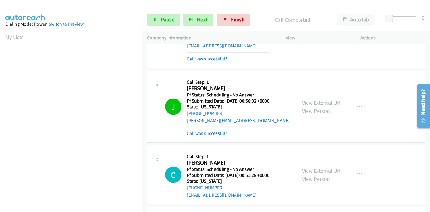
scroll to position [2354, 0]
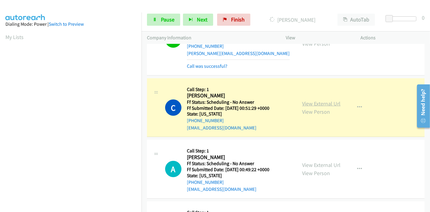
click at [328, 100] on link "View External Url" at bounding box center [321, 103] width 38 height 7
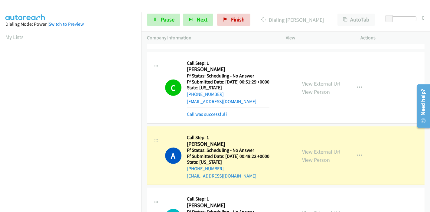
scroll to position [2422, 0]
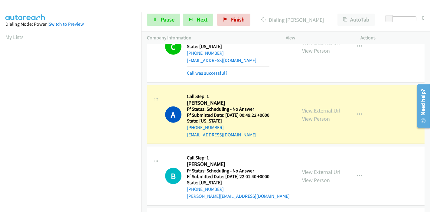
click at [315, 107] on link "View External Url" at bounding box center [321, 110] width 38 height 7
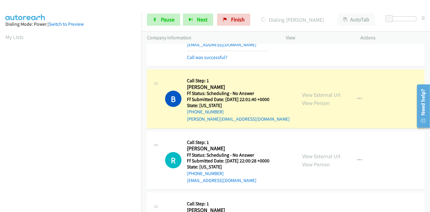
scroll to position [2523, 0]
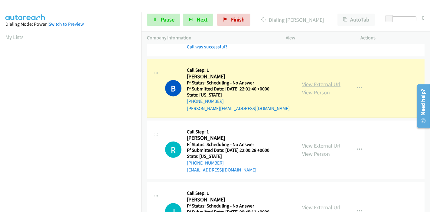
click at [329, 81] on link "View External Url" at bounding box center [321, 84] width 38 height 7
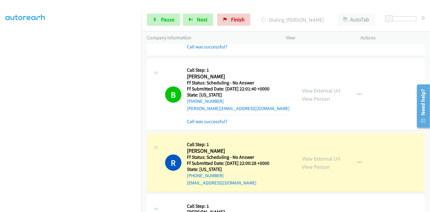
scroll to position [2590, 0]
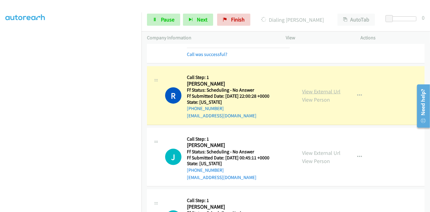
click at [321, 88] on link "View External Url" at bounding box center [321, 91] width 38 height 7
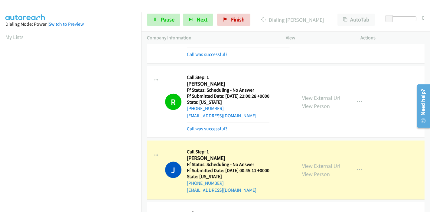
scroll to position [128, 0]
click at [314, 163] on link "View External Url" at bounding box center [321, 166] width 38 height 7
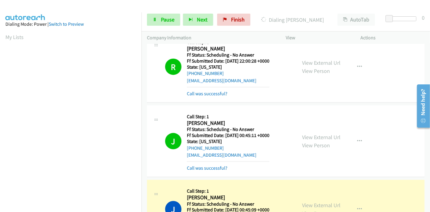
scroll to position [2691, 0]
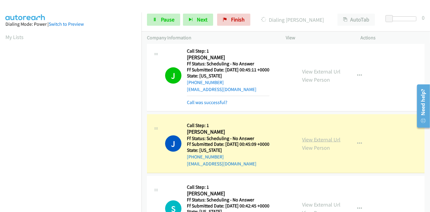
click at [306, 136] on link "View External Url" at bounding box center [321, 139] width 38 height 7
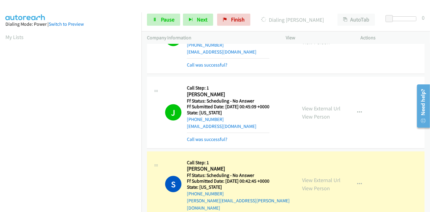
scroll to position [2792, 0]
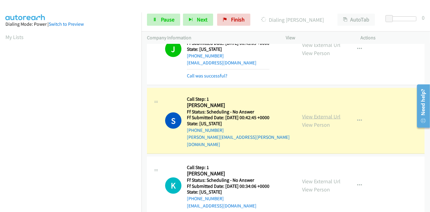
click at [330, 113] on link "View External Url" at bounding box center [321, 116] width 38 height 7
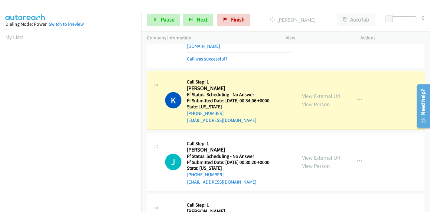
scroll to position [2892, 0]
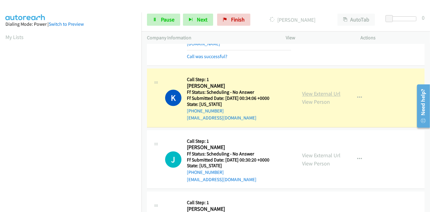
click at [320, 91] on link "View External Url" at bounding box center [321, 94] width 38 height 7
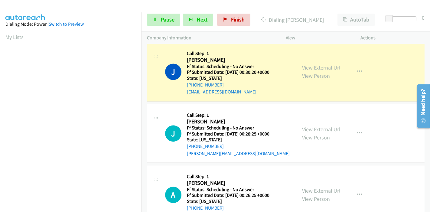
scroll to position [2926, 0]
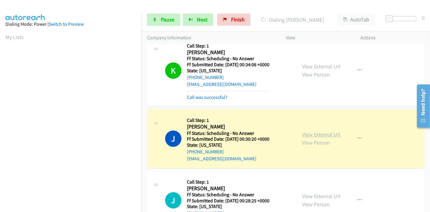
click at [320, 131] on link "View External Url" at bounding box center [321, 134] width 38 height 7
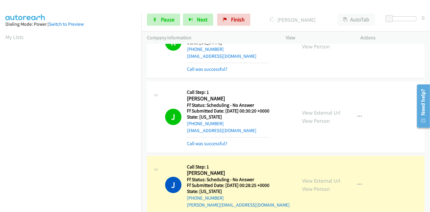
scroll to position [2993, 0]
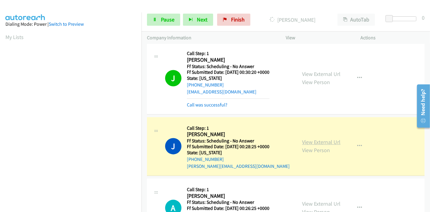
click at [303, 139] on link "View External Url" at bounding box center [321, 142] width 38 height 7
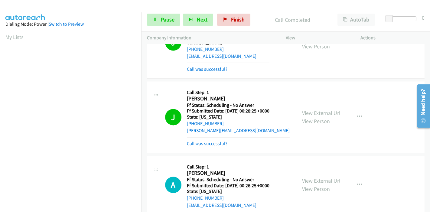
scroll to position [3061, 0]
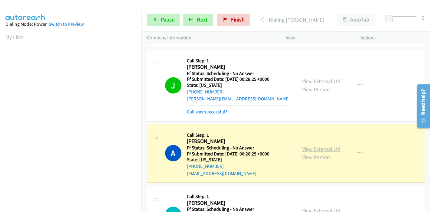
click at [334, 146] on link "View External Url" at bounding box center [321, 149] width 38 height 7
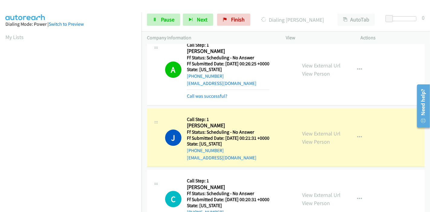
scroll to position [3162, 0]
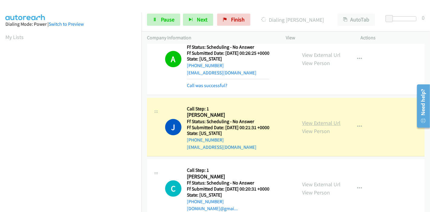
click at [318, 120] on link "View External Url" at bounding box center [321, 123] width 38 height 7
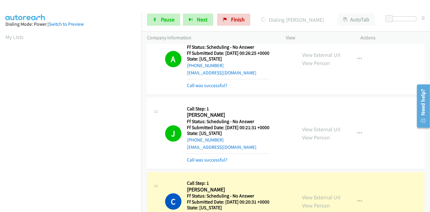
scroll to position [3229, 0]
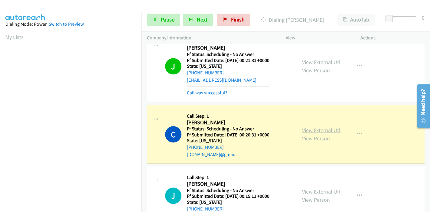
click at [321, 127] on link "View External Url" at bounding box center [321, 130] width 38 height 7
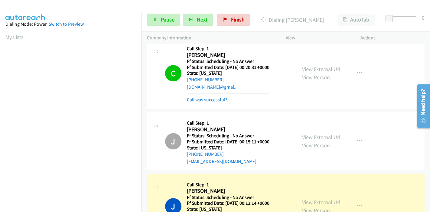
scroll to position [3330, 0]
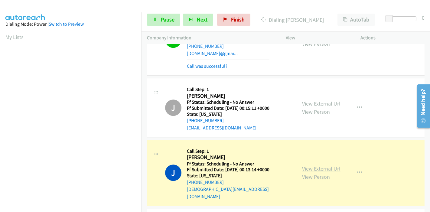
click at [330, 165] on link "View External Url" at bounding box center [321, 168] width 38 height 7
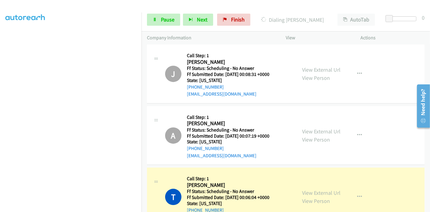
scroll to position [3531, 0]
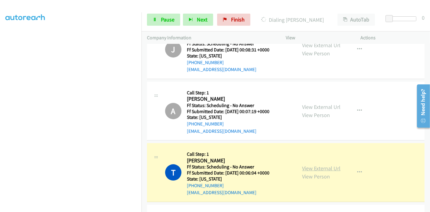
click at [318, 165] on link "View External Url" at bounding box center [321, 168] width 38 height 7
click at [320, 165] on link "View External Url" at bounding box center [321, 168] width 38 height 7
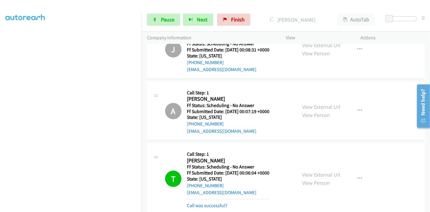
scroll to position [3633, 0]
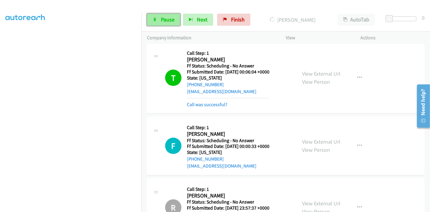
drag, startPoint x: 164, startPoint y: 20, endPoint x: 167, endPoint y: 16, distance: 4.4
click at [164, 20] on span "Pause" at bounding box center [168, 19] width 14 height 7
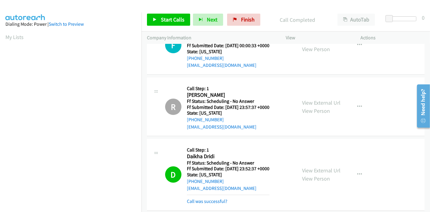
scroll to position [128, 0]
click at [302, 167] on link "View External Url" at bounding box center [321, 170] width 38 height 7
drag, startPoint x: 245, startPoint y: 18, endPoint x: 242, endPoint y: 24, distance: 5.6
click at [245, 18] on span "Finish" at bounding box center [248, 19] width 14 height 7
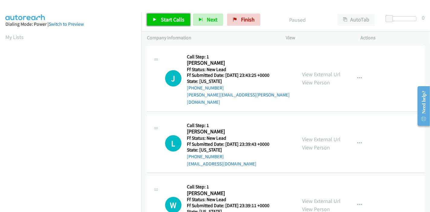
click at [165, 19] on span "Start Calls" at bounding box center [173, 19] width 24 height 7
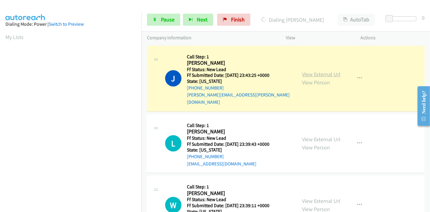
click at [330, 71] on link "View External Url" at bounding box center [321, 74] width 38 height 7
click at [272, 56] on h5 "Call Step: 1" at bounding box center [239, 57] width 104 height 6
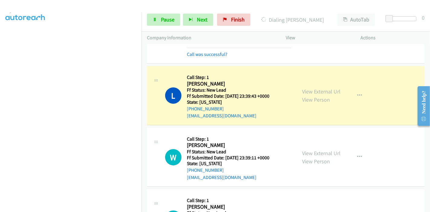
scroll to position [67, 0]
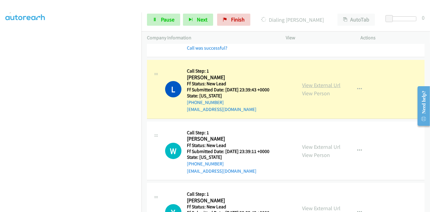
click at [331, 82] on link "View External Url" at bounding box center [321, 85] width 38 height 7
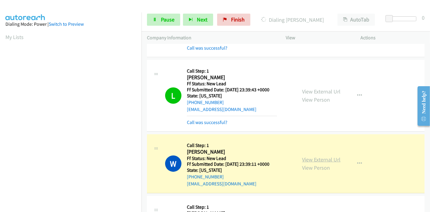
click at [307, 156] on link "View External Url" at bounding box center [321, 159] width 38 height 7
click at [166, 19] on span "Pause" at bounding box center [168, 19] width 14 height 7
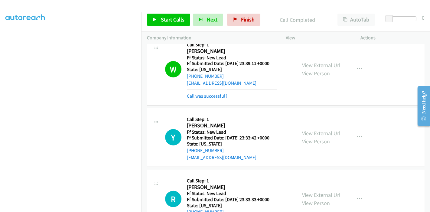
scroll to position [134, 0]
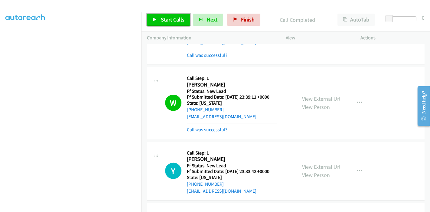
click at [180, 19] on span "Start Calls" at bounding box center [173, 19] width 24 height 7
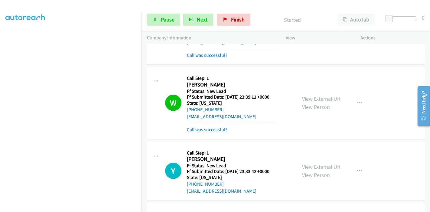
click at [305, 163] on link "View External Url" at bounding box center [321, 166] width 38 height 7
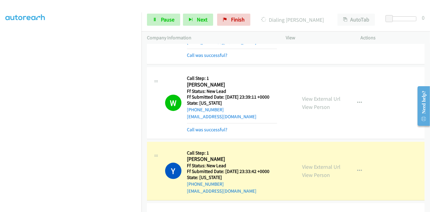
scroll to position [0, 0]
click at [169, 18] on span "Pause" at bounding box center [168, 19] width 14 height 7
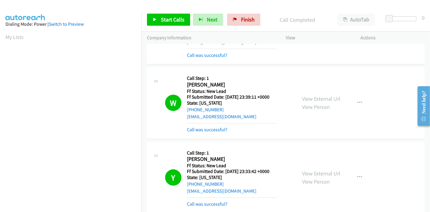
scroll to position [128, 0]
click at [170, 14] on link "Start Calls" at bounding box center [168, 20] width 43 height 12
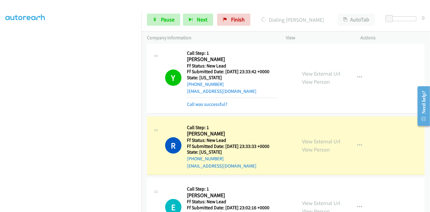
scroll to position [235, 0]
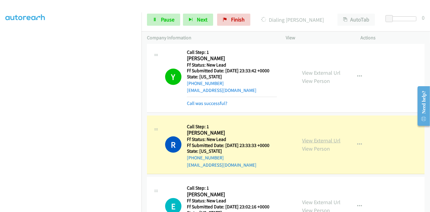
click at [326, 137] on link "View External Url" at bounding box center [321, 140] width 38 height 7
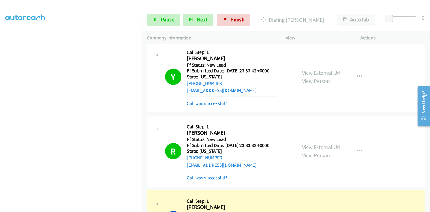
scroll to position [303, 0]
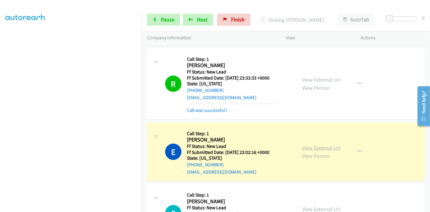
click at [336, 144] on link "View External Url" at bounding box center [321, 147] width 38 height 7
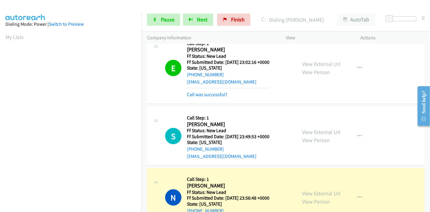
scroll to position [404, 0]
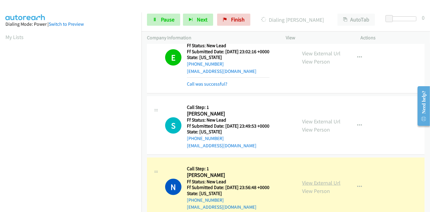
click at [306, 180] on link "View External Url" at bounding box center [321, 183] width 38 height 7
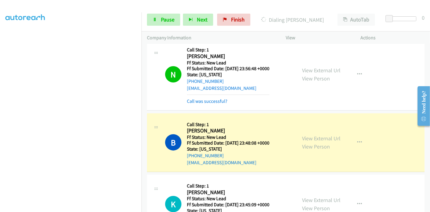
scroll to position [538, 0]
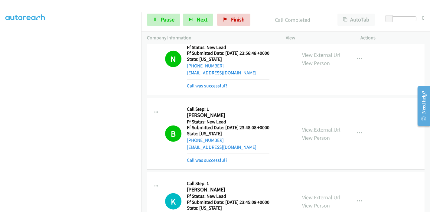
click at [325, 126] on link "View External Url" at bounding box center [321, 129] width 38 height 7
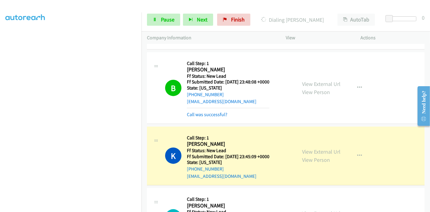
scroll to position [605, 0]
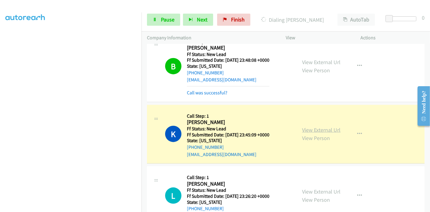
click at [302, 127] on link "View External Url" at bounding box center [321, 130] width 38 height 7
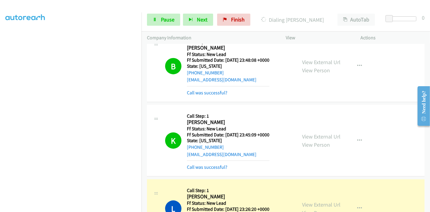
scroll to position [632, 0]
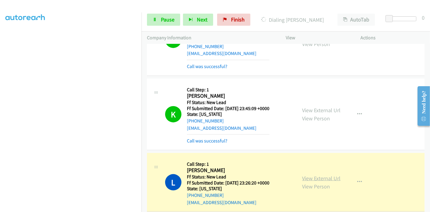
click at [322, 175] on link "View External Url" at bounding box center [321, 178] width 38 height 7
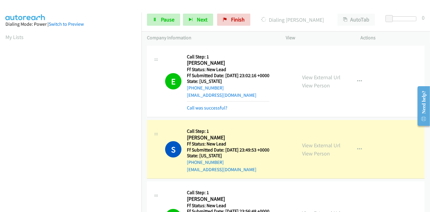
scroll to position [409, 0]
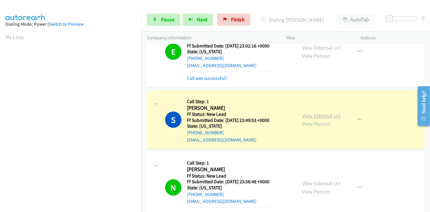
click at [329, 112] on link "View External Url" at bounding box center [321, 115] width 38 height 7
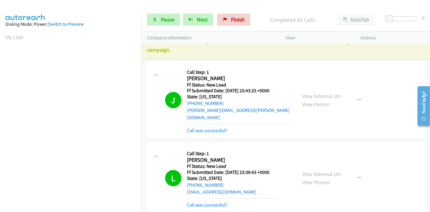
scroll to position [0, 0]
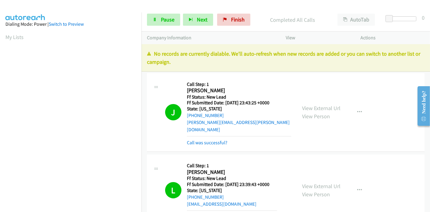
click at [160, 13] on div "Start Calls Pause Next Finish Completed All Calls AutoTab AutoTab 0" at bounding box center [286, 19] width 289 height 23
click at [160, 16] on link "Pause" at bounding box center [163, 20] width 33 height 12
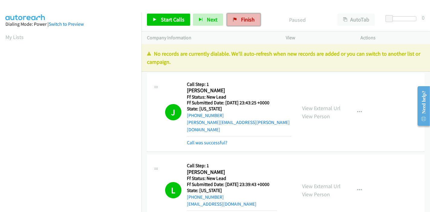
click at [240, 24] on link "Finish" at bounding box center [243, 20] width 33 height 12
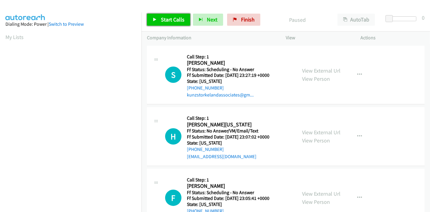
click at [163, 18] on span "Start Calls" at bounding box center [173, 19] width 24 height 7
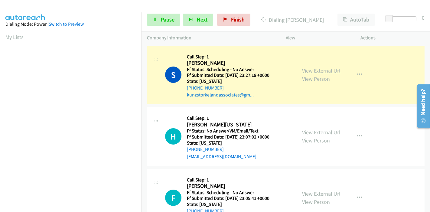
click at [320, 70] on link "View External Url" at bounding box center [321, 70] width 38 height 7
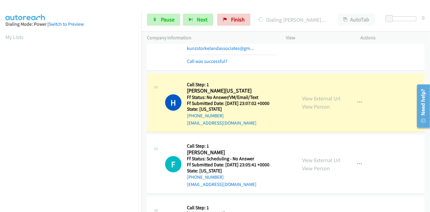
scroll to position [67, 0]
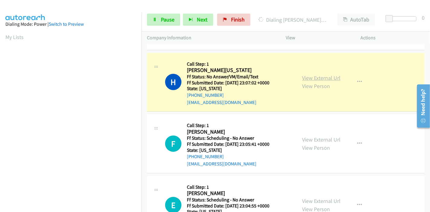
click at [327, 76] on link "View External Url" at bounding box center [321, 77] width 38 height 7
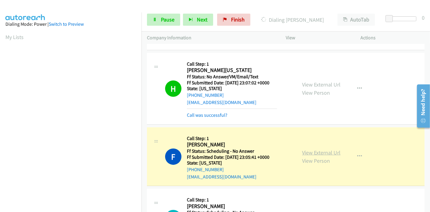
click at [321, 149] on link "View External Url" at bounding box center [321, 152] width 38 height 7
click at [357, 152] on button "button" at bounding box center [360, 156] width 16 height 12
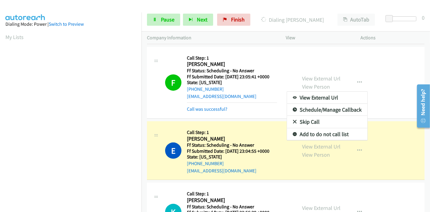
scroll to position [159, 0]
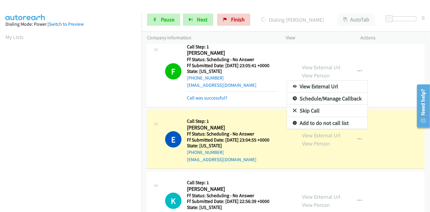
click at [326, 134] on div at bounding box center [215, 106] width 430 height 212
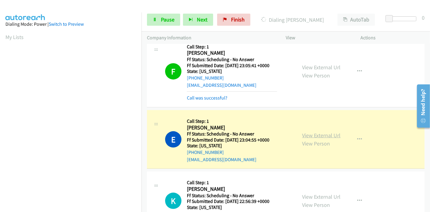
click at [326, 134] on link "View External Url" at bounding box center [321, 135] width 38 height 7
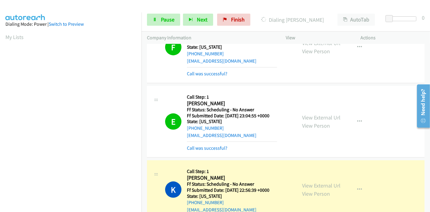
scroll to position [260, 0]
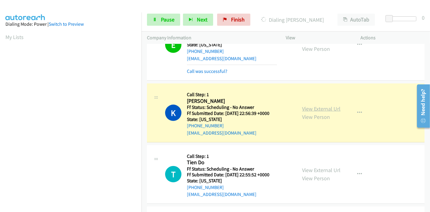
click at [302, 105] on link "View External Url" at bounding box center [321, 108] width 38 height 7
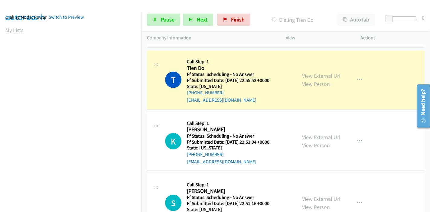
scroll to position [128, 0]
click at [303, 73] on link "View External Url" at bounding box center [321, 75] width 38 height 7
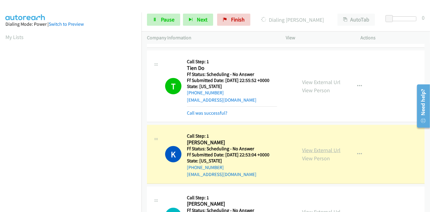
click at [307, 149] on link "View External Url" at bounding box center [321, 150] width 38 height 7
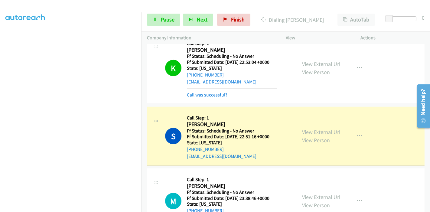
scroll to position [502, 0]
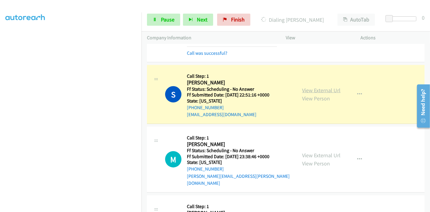
click at [312, 88] on link "View External Url" at bounding box center [321, 90] width 38 height 7
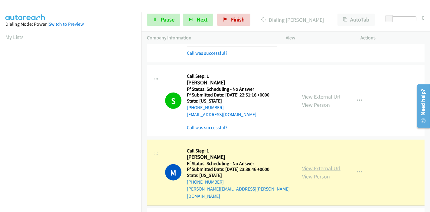
click at [302, 165] on link "View External Url" at bounding box center [321, 168] width 38 height 7
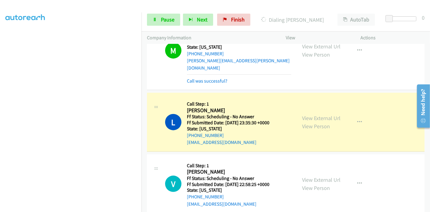
scroll to position [636, 0]
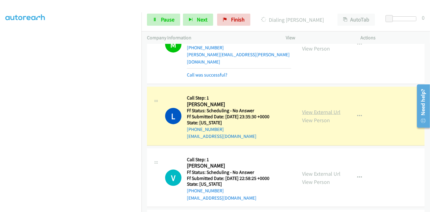
click at [327, 109] on link "View External Url" at bounding box center [321, 112] width 38 height 7
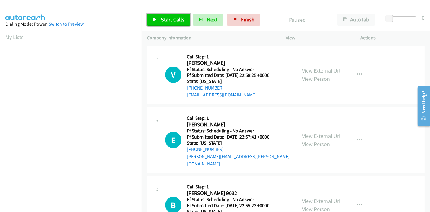
click at [169, 19] on span "Start Calls" at bounding box center [173, 19] width 24 height 7
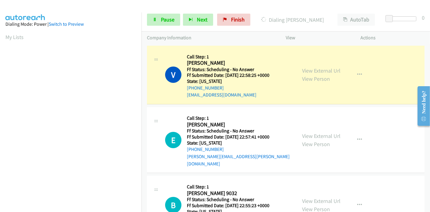
scroll to position [128, 0]
click at [159, 23] on link "Pause" at bounding box center [163, 20] width 33 height 12
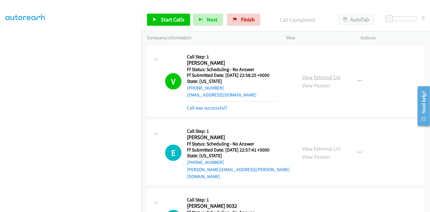
click at [312, 78] on link "View External Url" at bounding box center [321, 77] width 38 height 7
click at [167, 20] on span "Start Calls" at bounding box center [173, 19] width 24 height 7
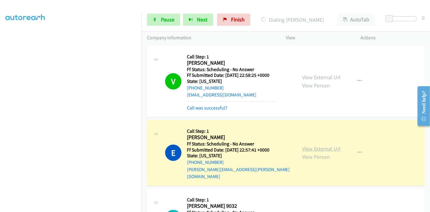
click at [309, 146] on link "View External Url" at bounding box center [321, 148] width 38 height 7
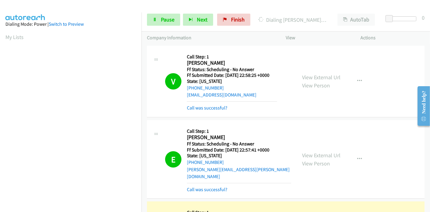
scroll to position [101, 0]
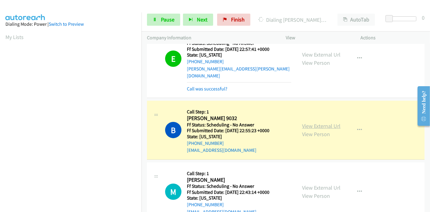
click at [319, 123] on link "View External Url" at bounding box center [321, 126] width 38 height 7
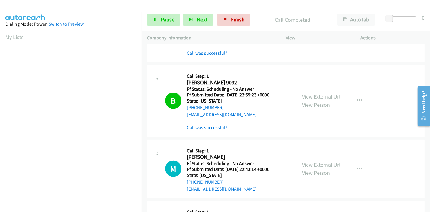
scroll to position [202, 0]
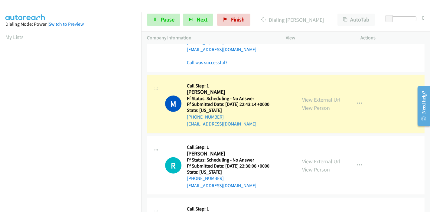
click at [327, 96] on link "View External Url" at bounding box center [321, 99] width 38 height 7
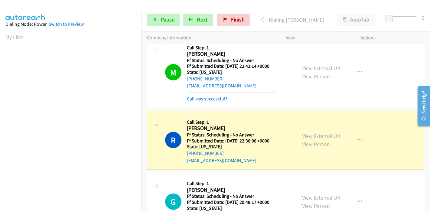
scroll to position [269, 0]
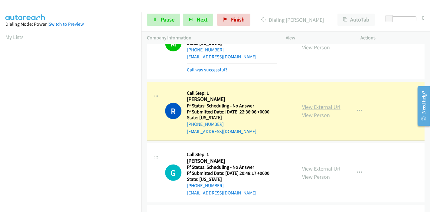
click at [313, 104] on link "View External Url" at bounding box center [321, 107] width 38 height 7
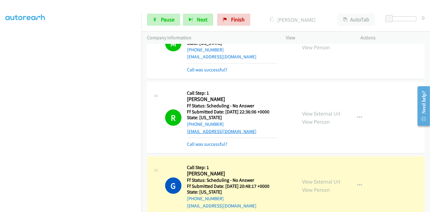
scroll to position [336, 0]
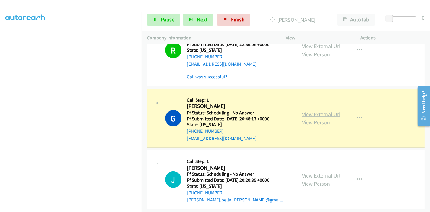
click at [338, 111] on link "View External Url" at bounding box center [321, 114] width 38 height 7
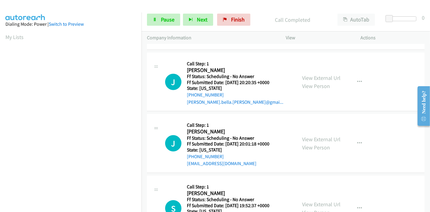
scroll to position [437, 0]
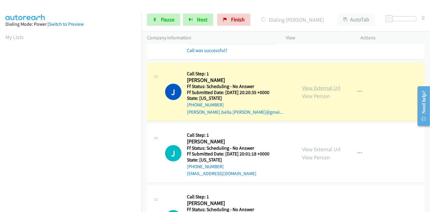
click at [329, 84] on link "View External Url" at bounding box center [321, 87] width 38 height 7
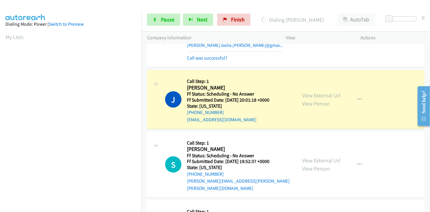
scroll to position [504, 0]
click at [327, 92] on link "View External Url" at bounding box center [321, 95] width 38 height 7
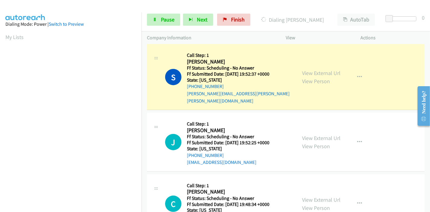
scroll to position [605, 0]
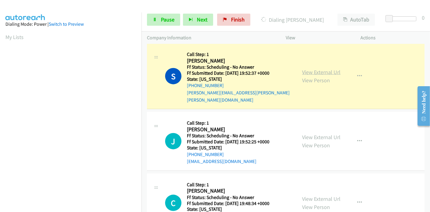
click at [331, 69] on link "View External Url" at bounding box center [321, 72] width 38 height 7
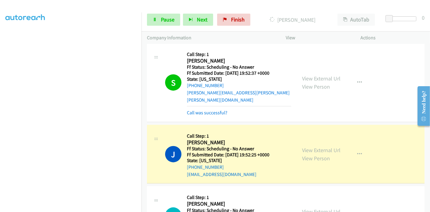
scroll to position [673, 0]
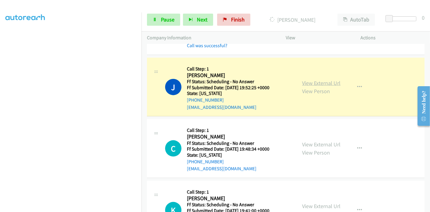
click at [328, 80] on link "View External Url" at bounding box center [321, 83] width 38 height 7
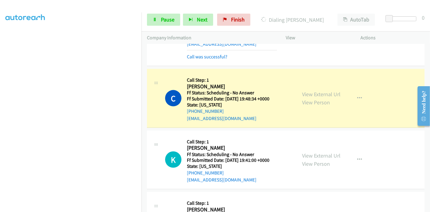
scroll to position [740, 0]
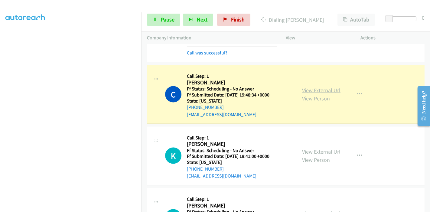
click at [334, 87] on link "View External Url" at bounding box center [321, 90] width 38 height 7
drag, startPoint x: 159, startPoint y: 20, endPoint x: 157, endPoint y: 17, distance: 3.5
click at [159, 20] on link "Pause" at bounding box center [163, 20] width 33 height 12
click at [167, 20] on span "Pause" at bounding box center [168, 19] width 14 height 7
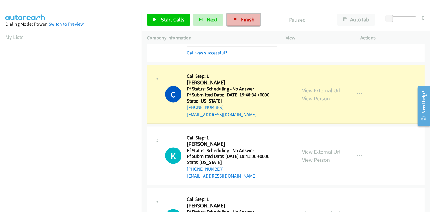
click at [249, 19] on span "Finish" at bounding box center [248, 19] width 14 height 7
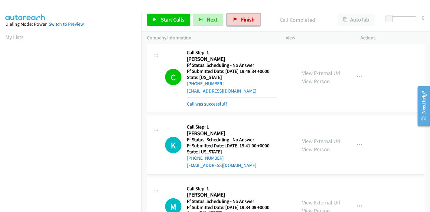
scroll to position [773, 0]
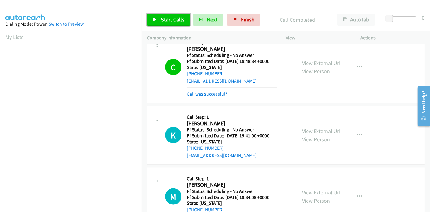
click at [160, 23] on link "Start Calls" at bounding box center [168, 20] width 43 height 12
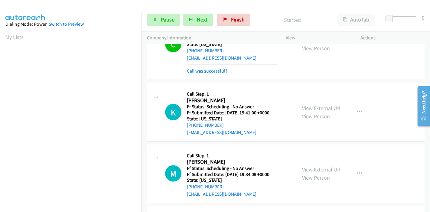
scroll to position [807, 0]
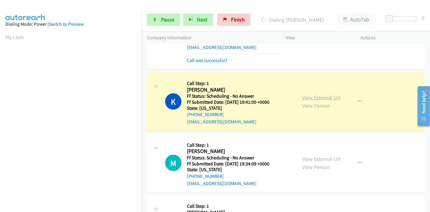
click at [334, 94] on link "View External Url" at bounding box center [321, 97] width 38 height 7
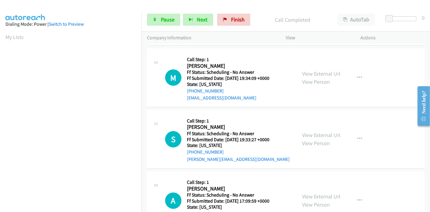
scroll to position [908, 0]
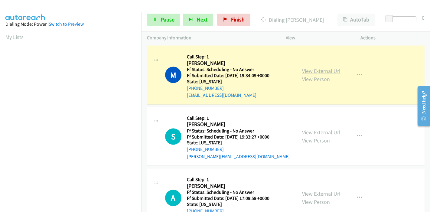
click at [338, 55] on div "View External Url View Person View External Url Email Schedule/Manage Callback …" at bounding box center [337, 75] width 81 height 48
click at [335, 68] on link "View External Url" at bounding box center [321, 71] width 38 height 7
click at [157, 19] on icon at bounding box center [155, 20] width 4 height 4
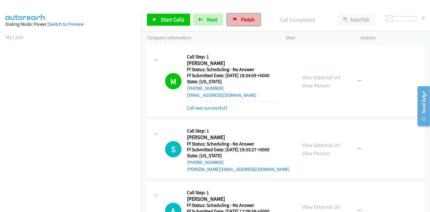
click at [249, 22] on span "Finish" at bounding box center [248, 19] width 14 height 7
